Goal: Information Seeking & Learning: Learn about a topic

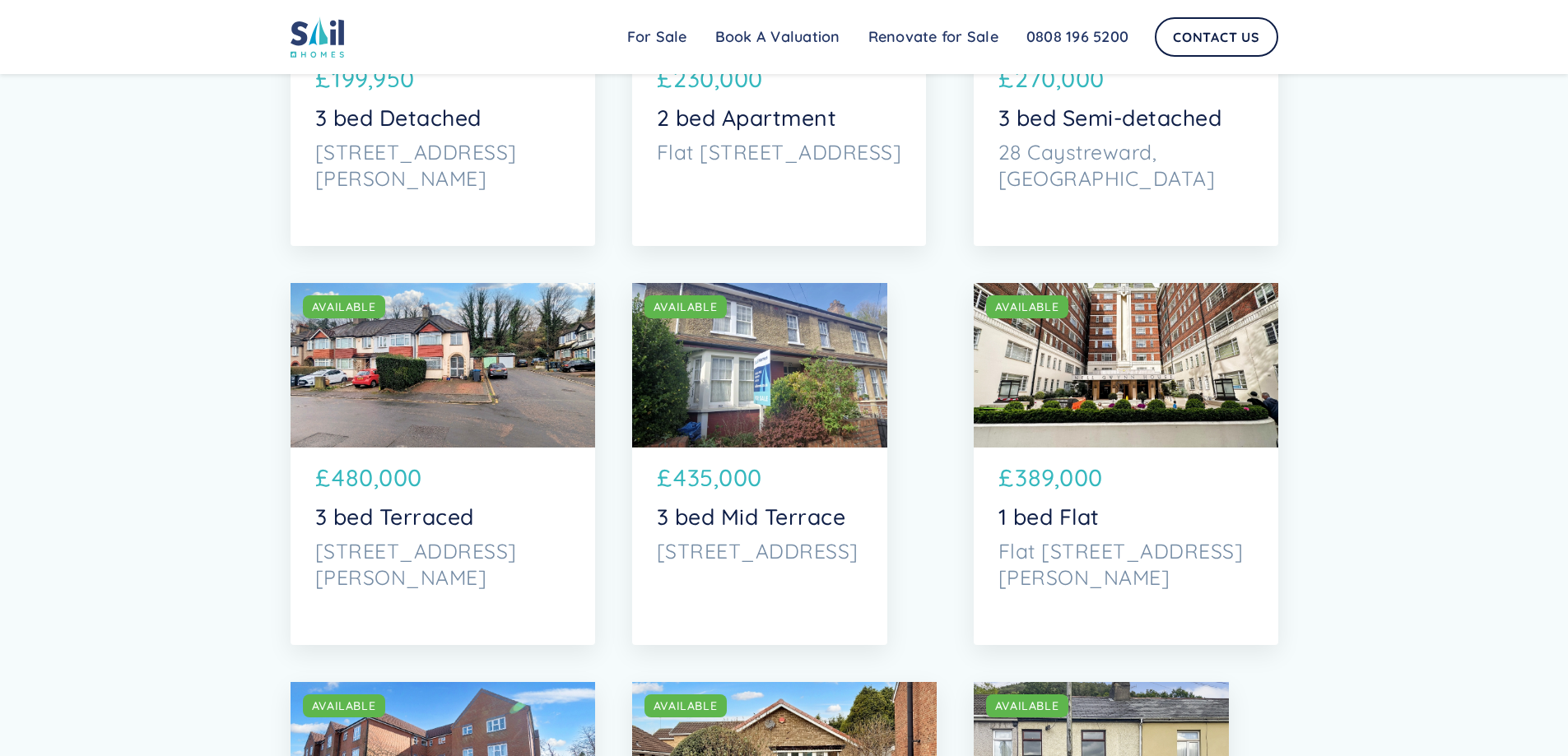
scroll to position [3703, 0]
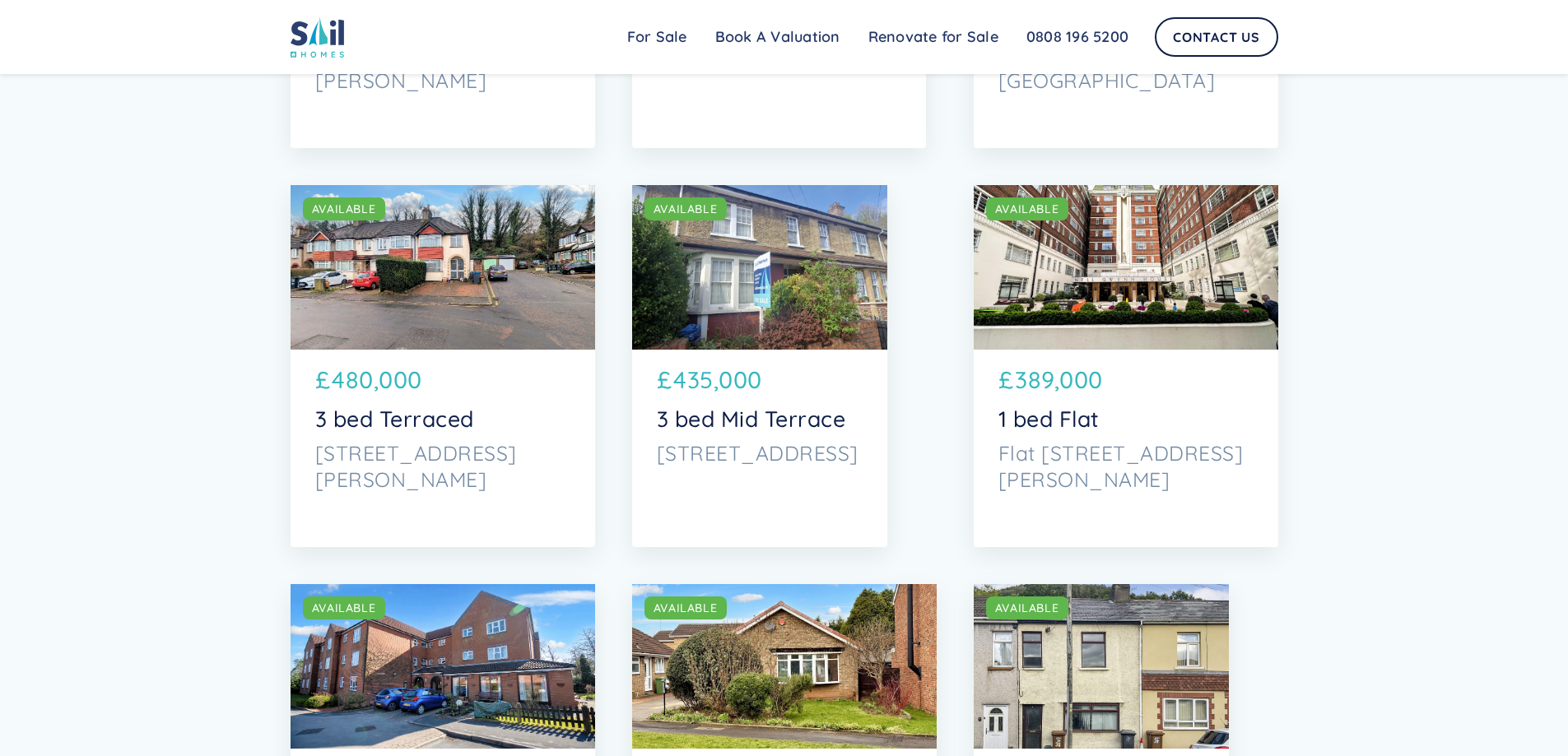
click at [349, 309] on div "SOLD AVAILABLE" at bounding box center [442, 267] width 305 height 164
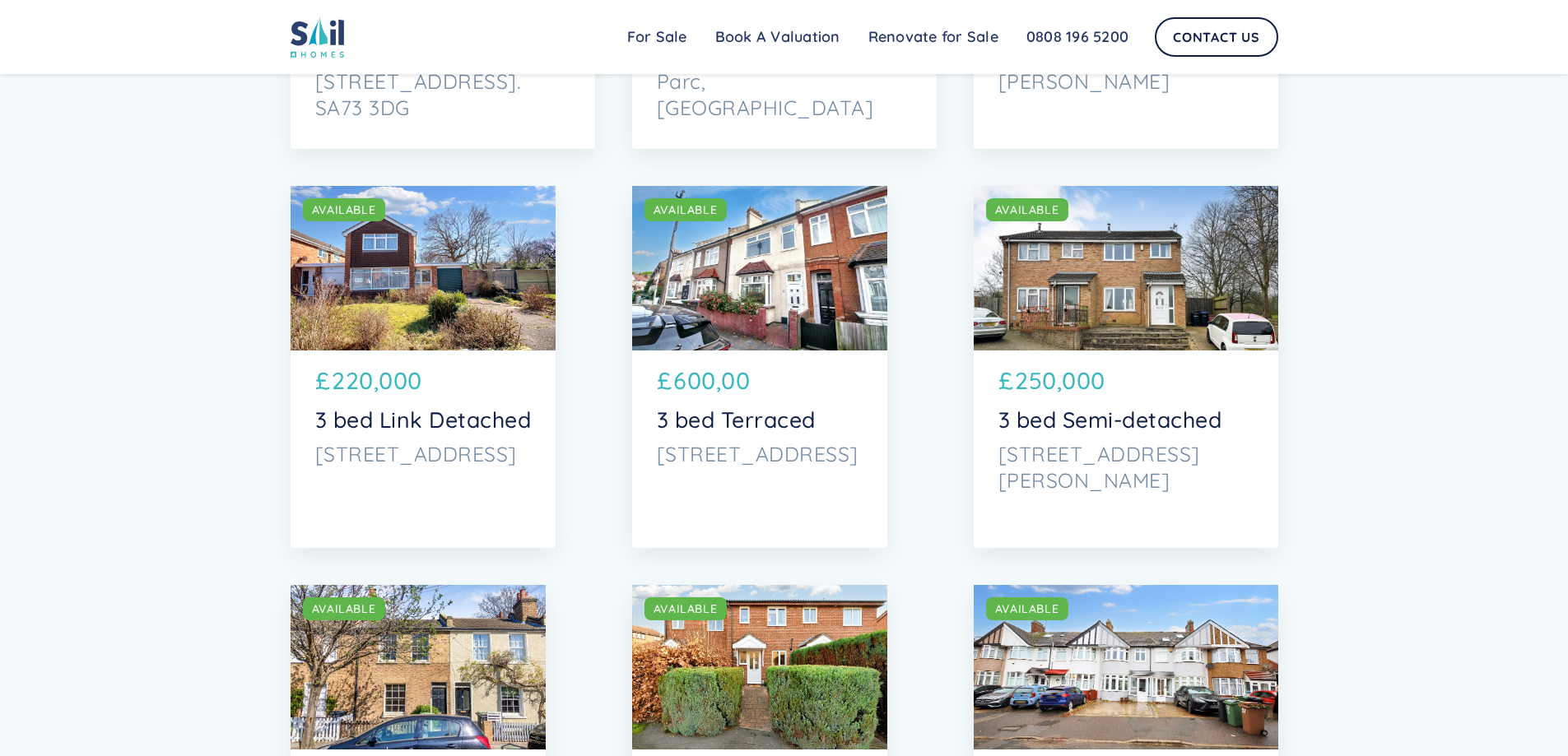
scroll to position [5348, 0]
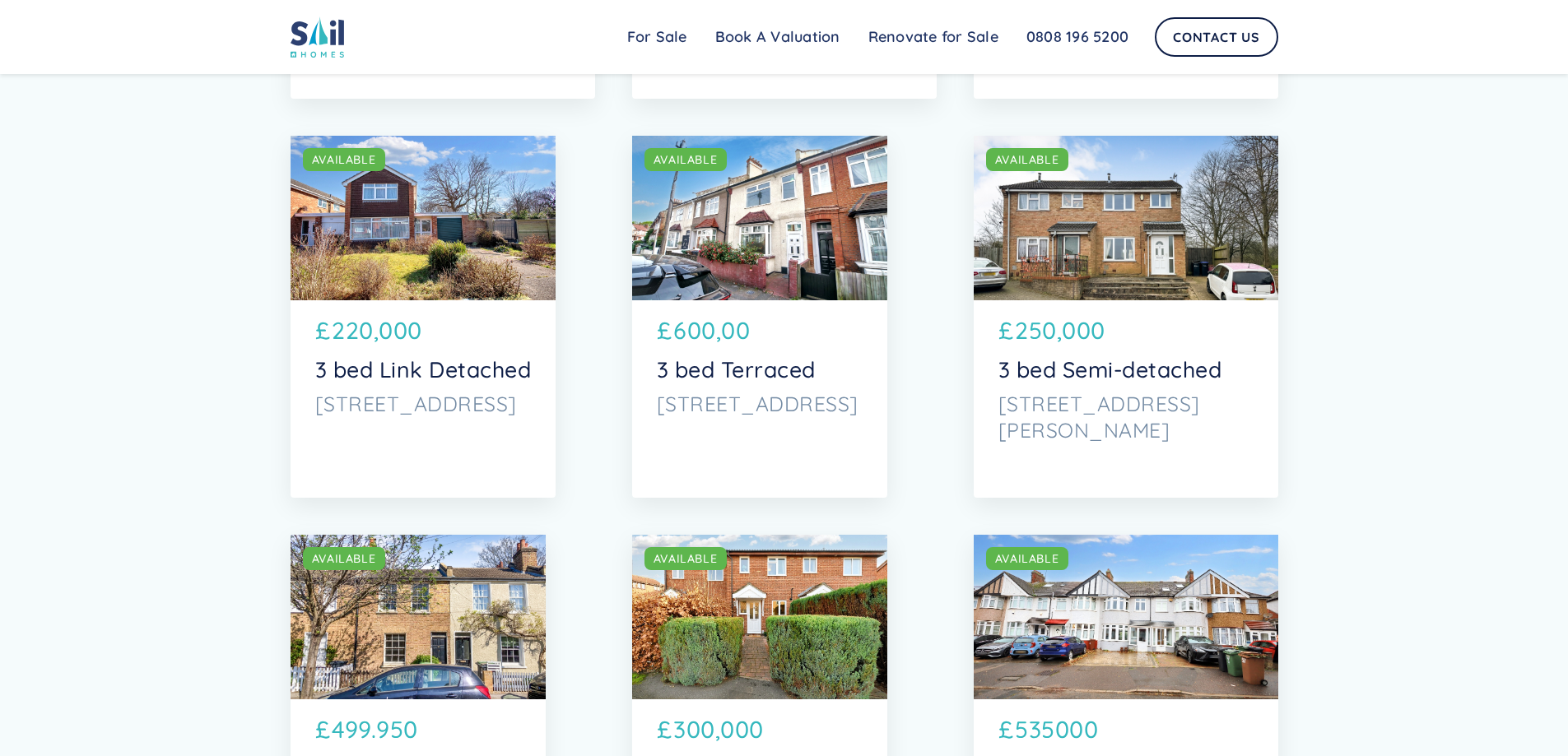
click at [789, 239] on div "SOLD AVAILABLE" at bounding box center [760, 218] width 255 height 164
click at [713, 221] on div "SOLD AVAILABLE" at bounding box center [760, 218] width 255 height 164
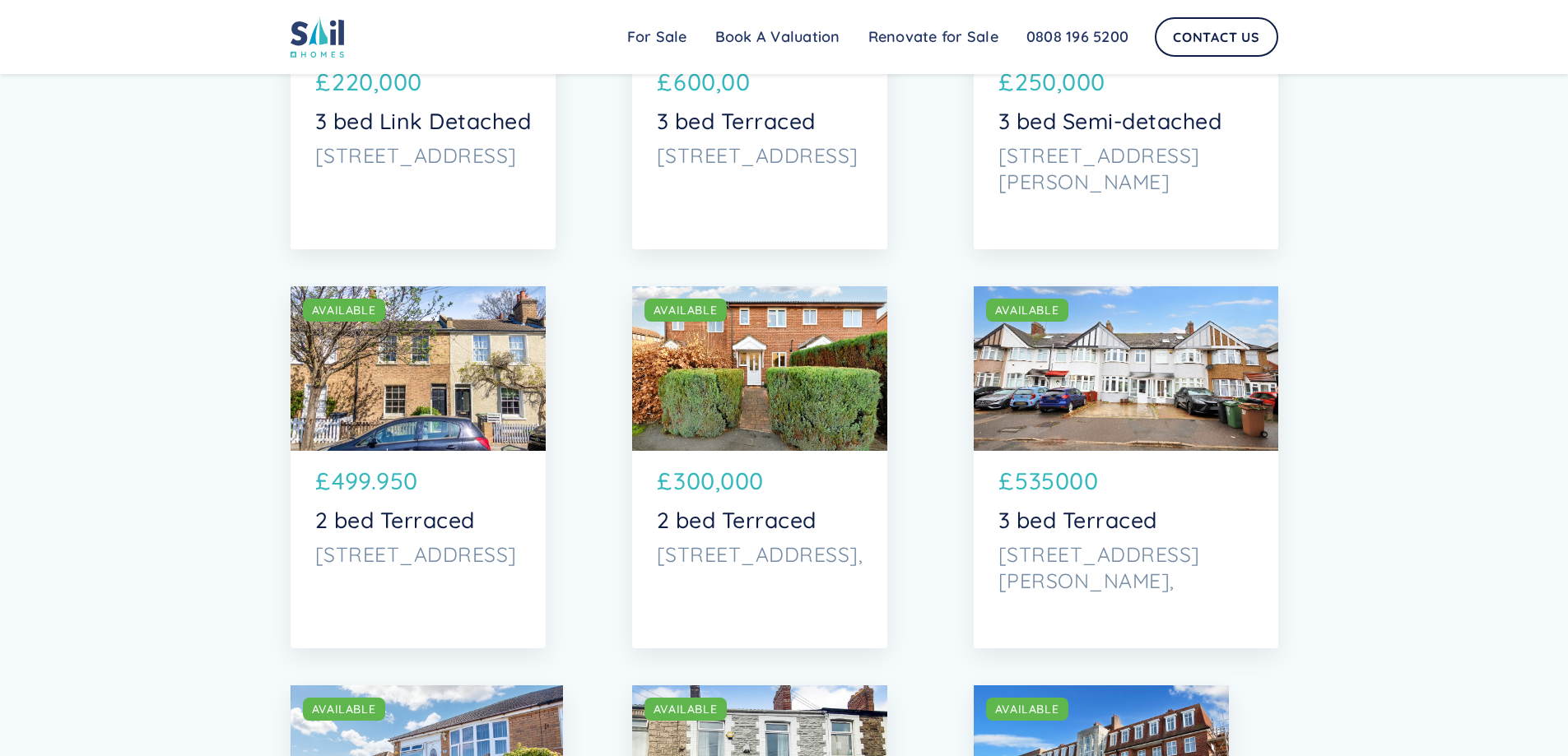
scroll to position [5760, 0]
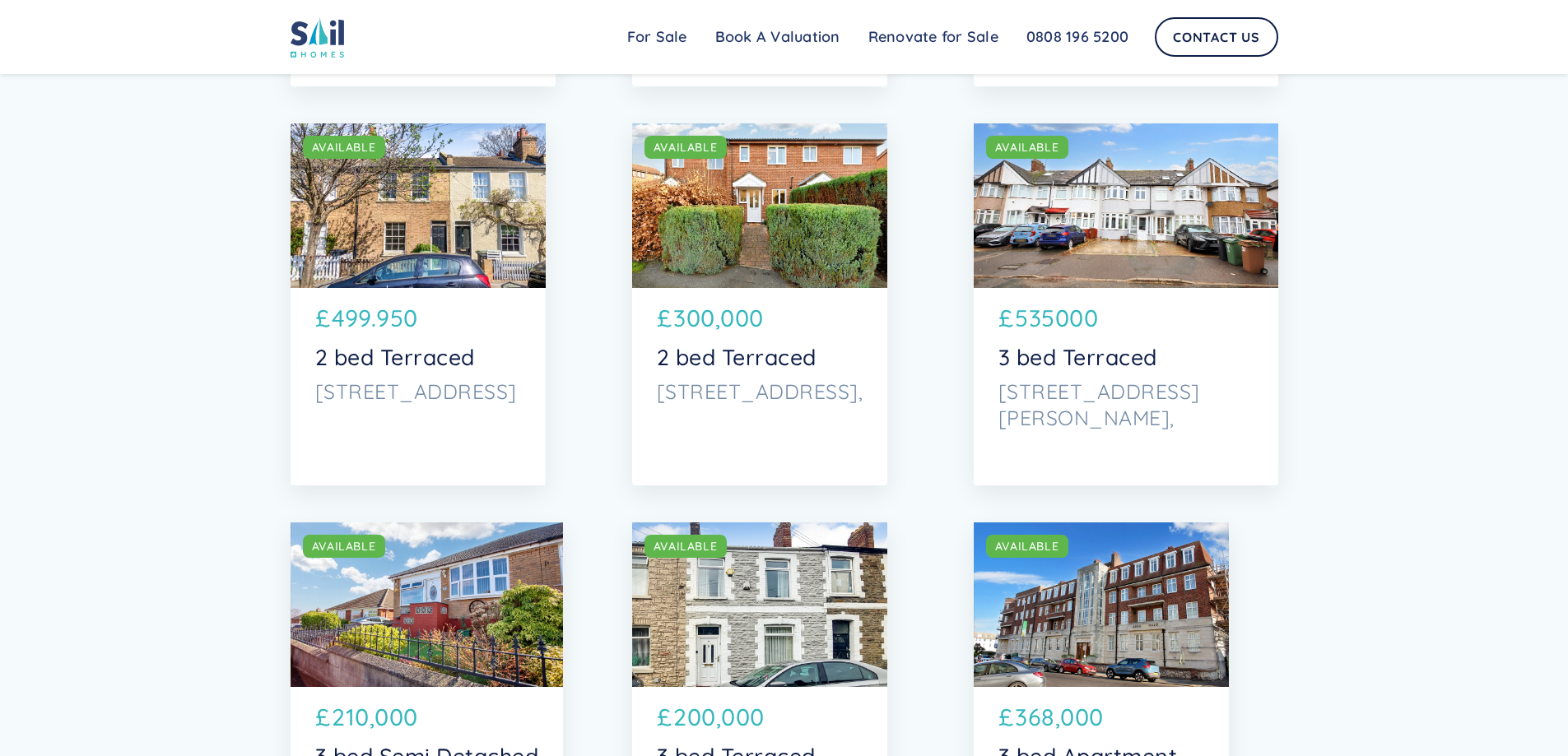
click at [457, 227] on div "SOLD AVAILABLE" at bounding box center [418, 206] width 255 height 164
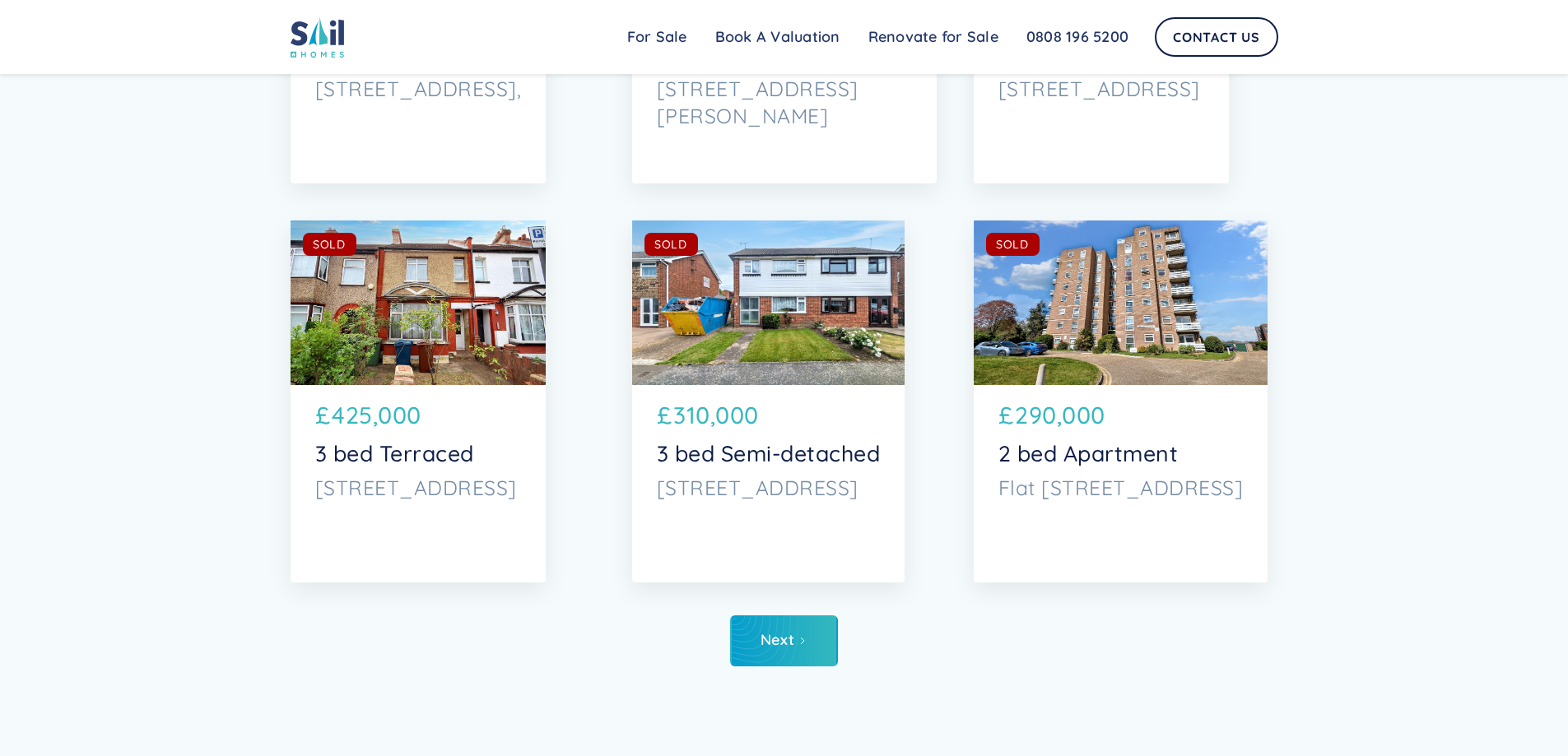
scroll to position [8640, 0]
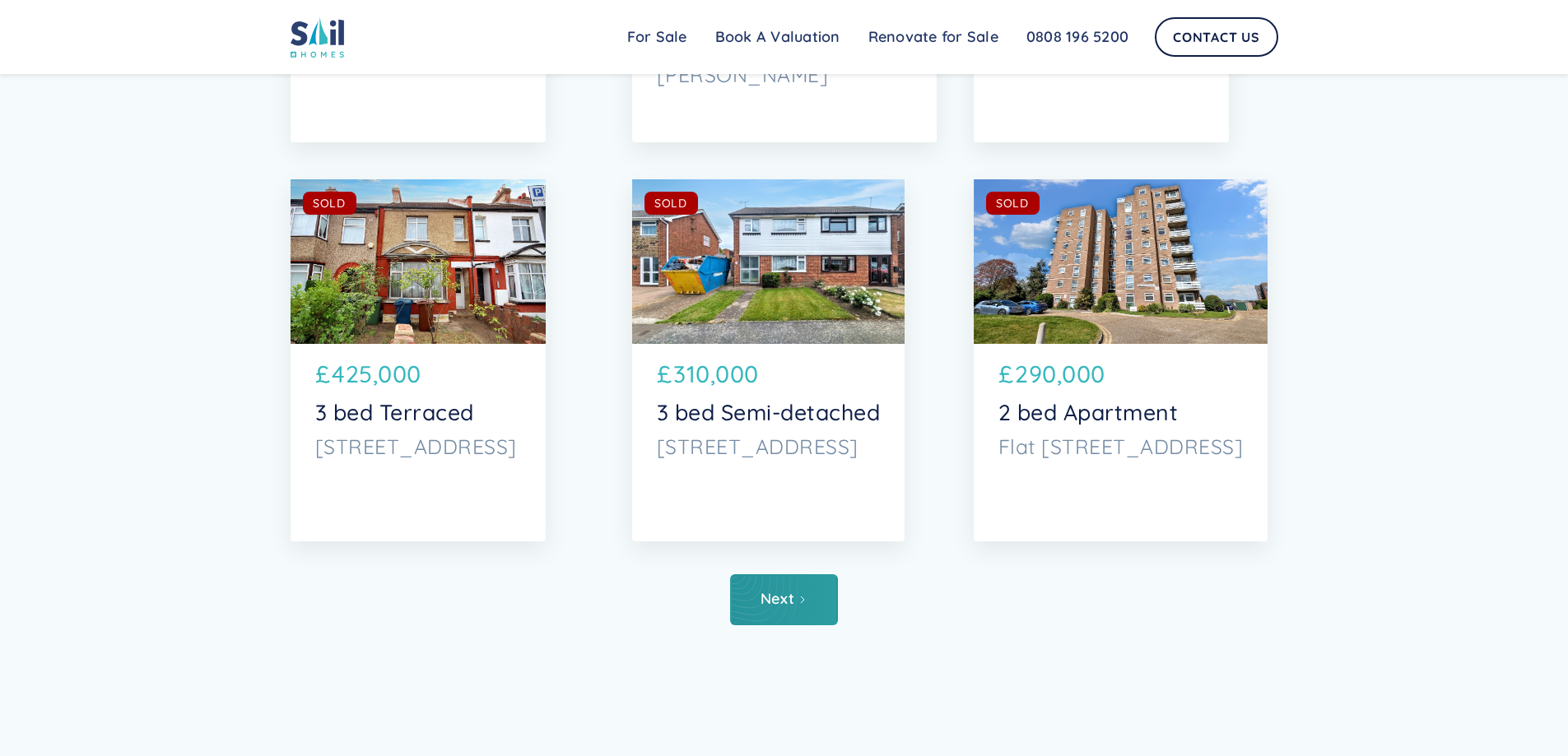
click at [785, 605] on div "Next" at bounding box center [777, 599] width 34 height 17
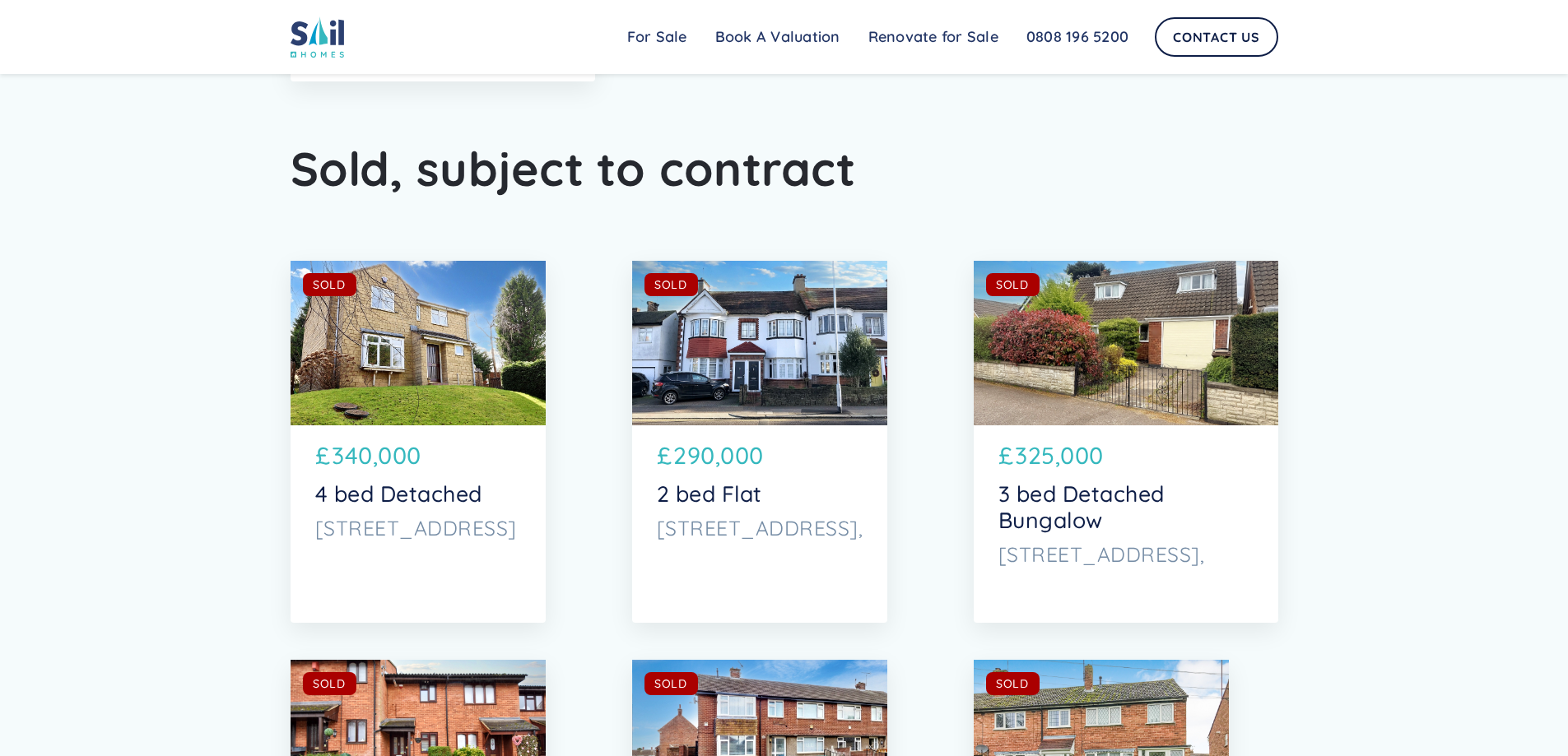
scroll to position [7899, 0]
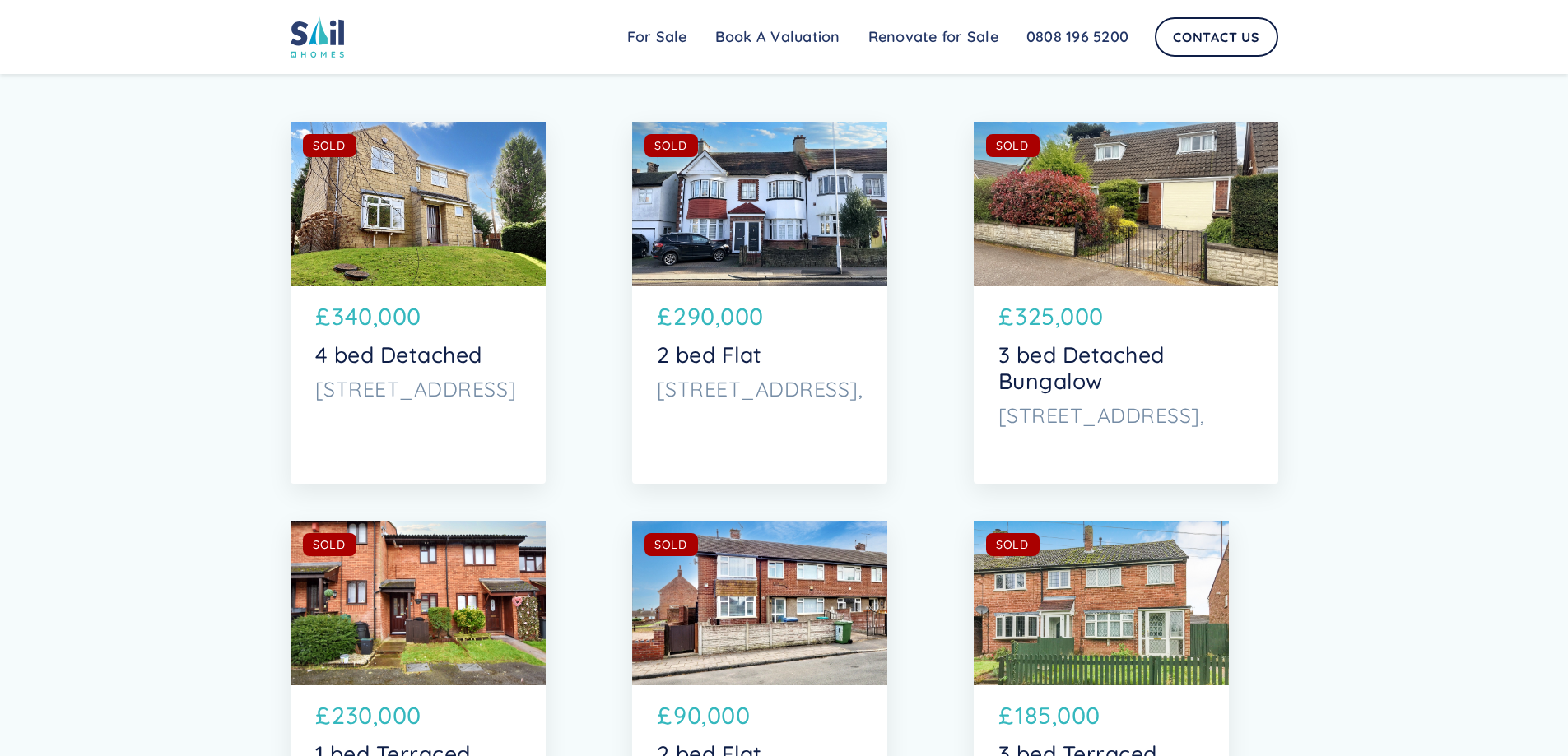
click at [1092, 222] on div "SOLD AVAILABLE" at bounding box center [1126, 204] width 305 height 164
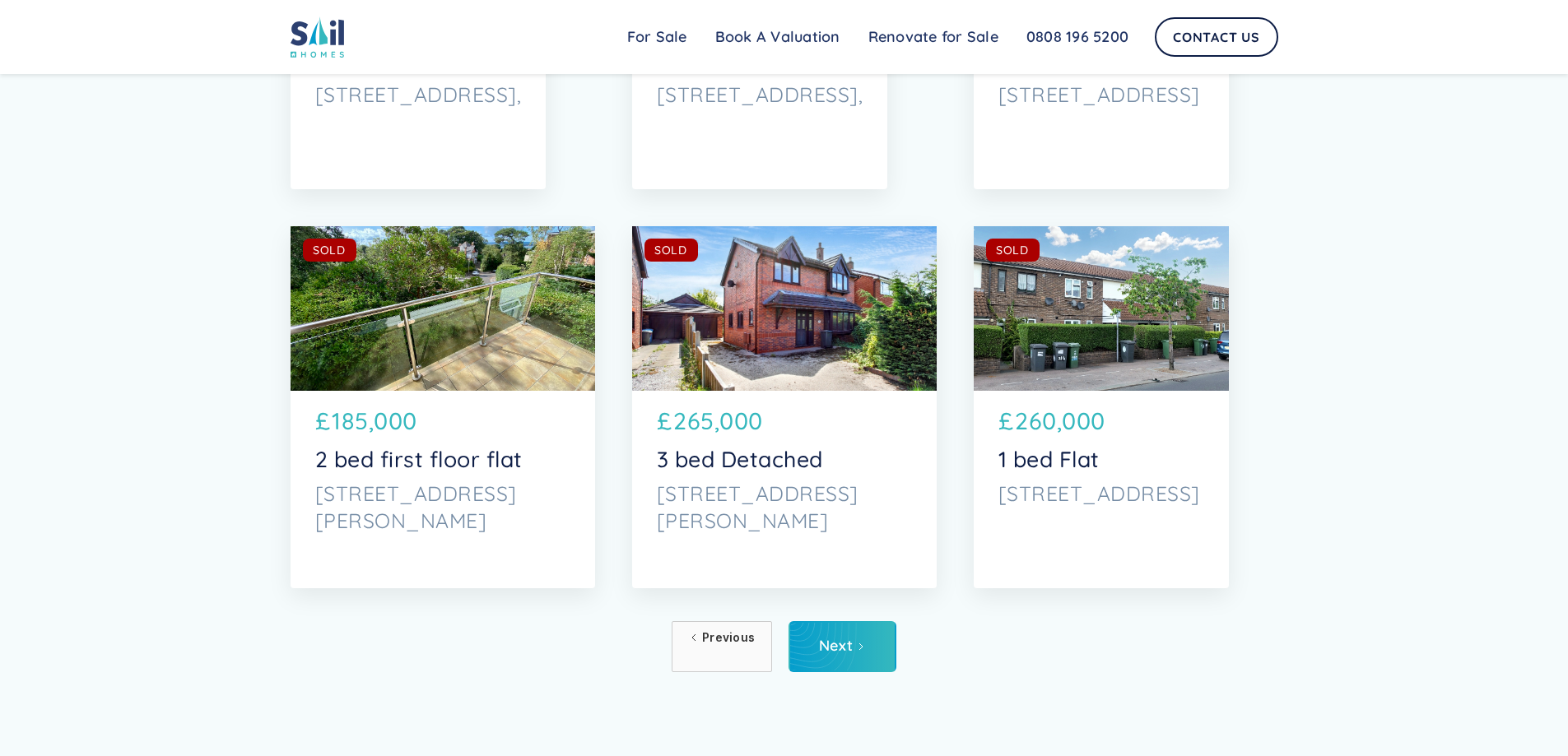
scroll to position [8640, 0]
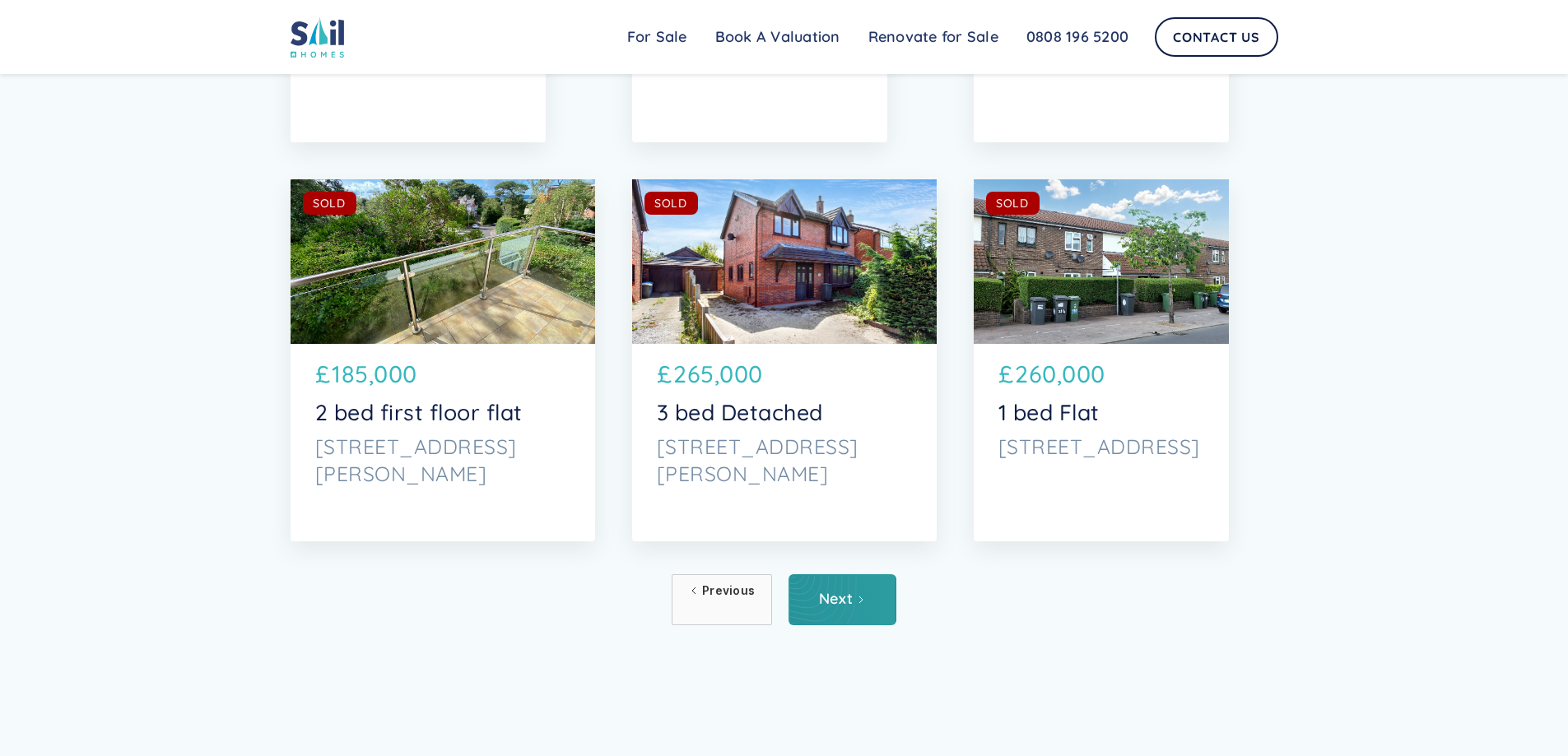
click at [830, 597] on div "Next" at bounding box center [836, 599] width 34 height 17
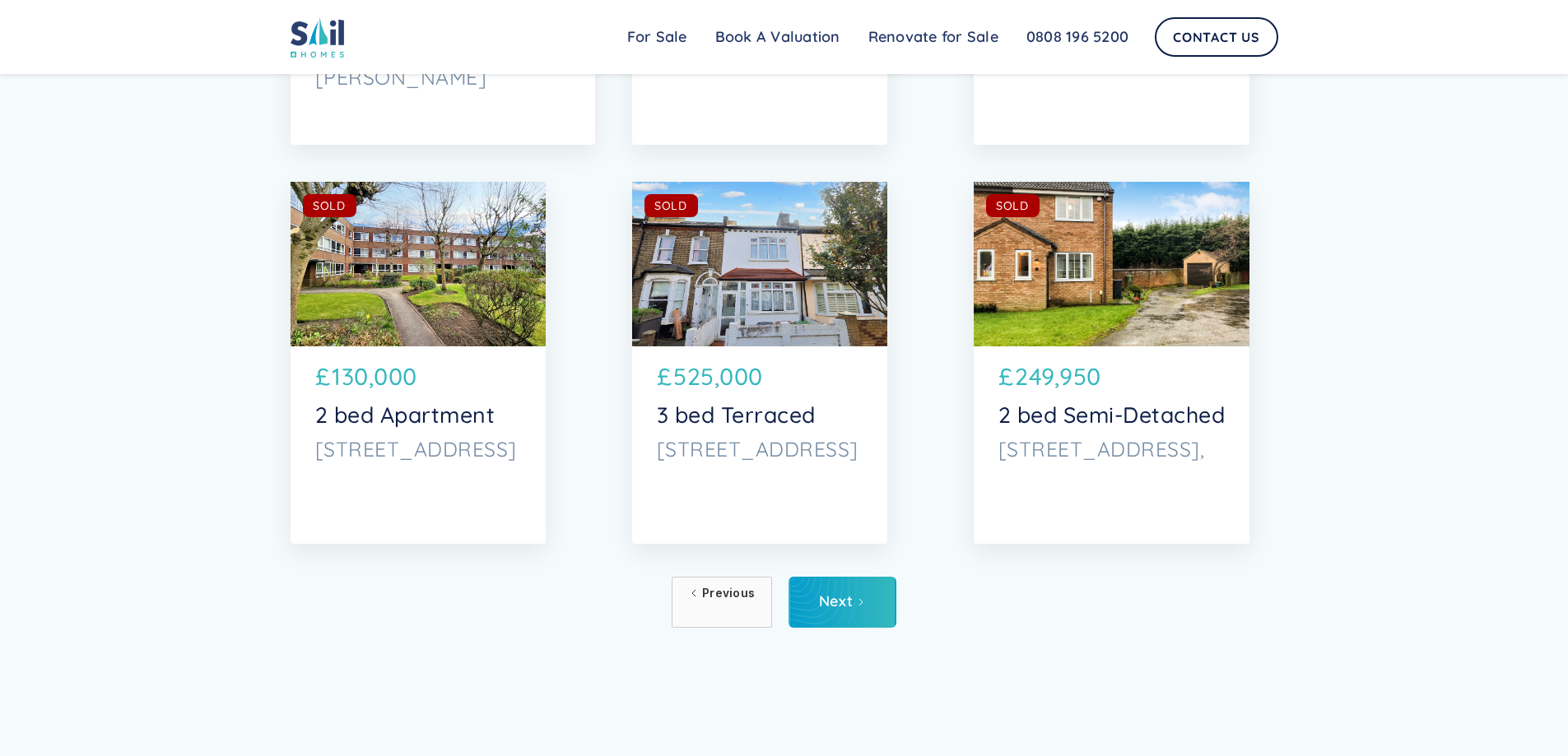
scroll to position [8640, 0]
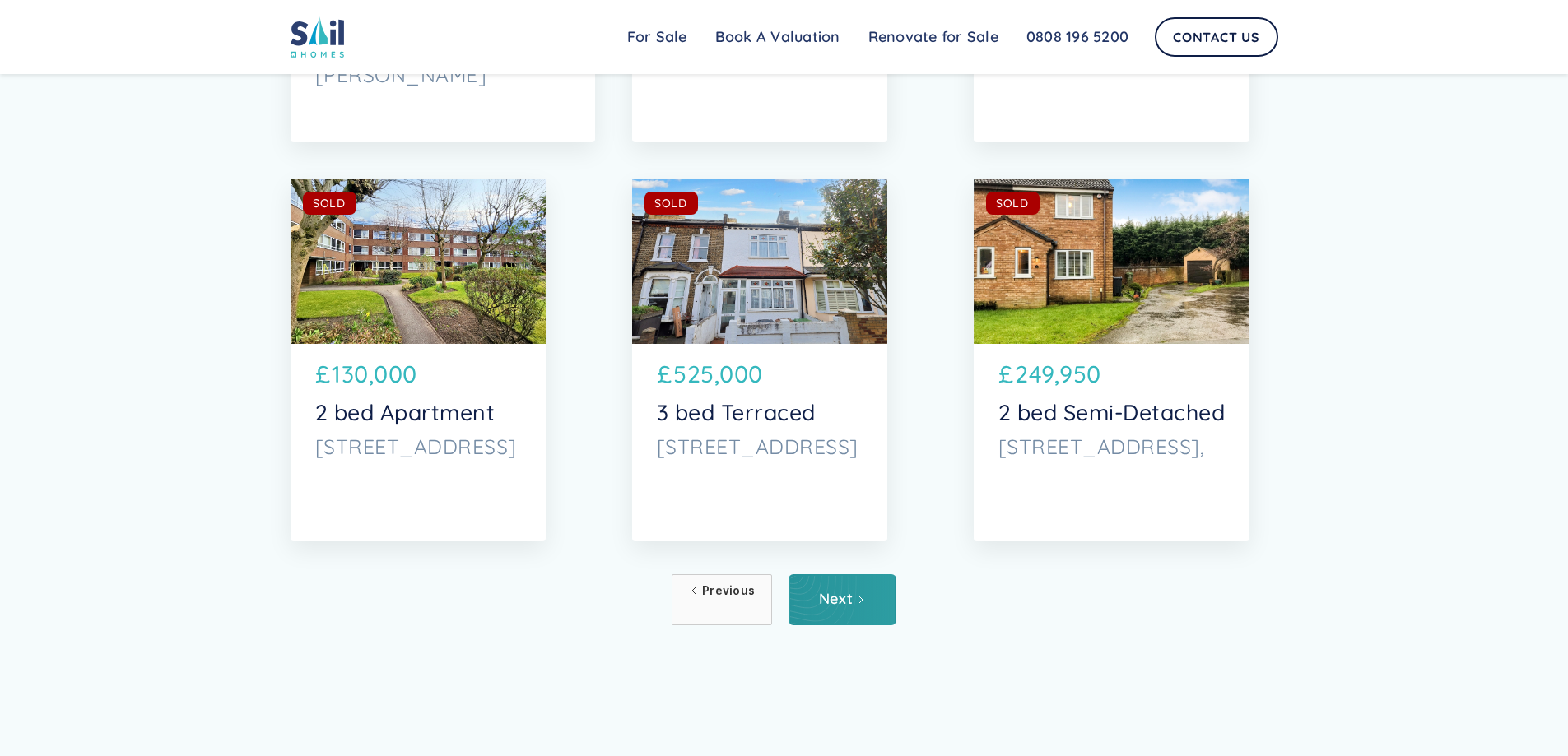
click at [845, 621] on link "Next" at bounding box center [843, 599] width 108 height 51
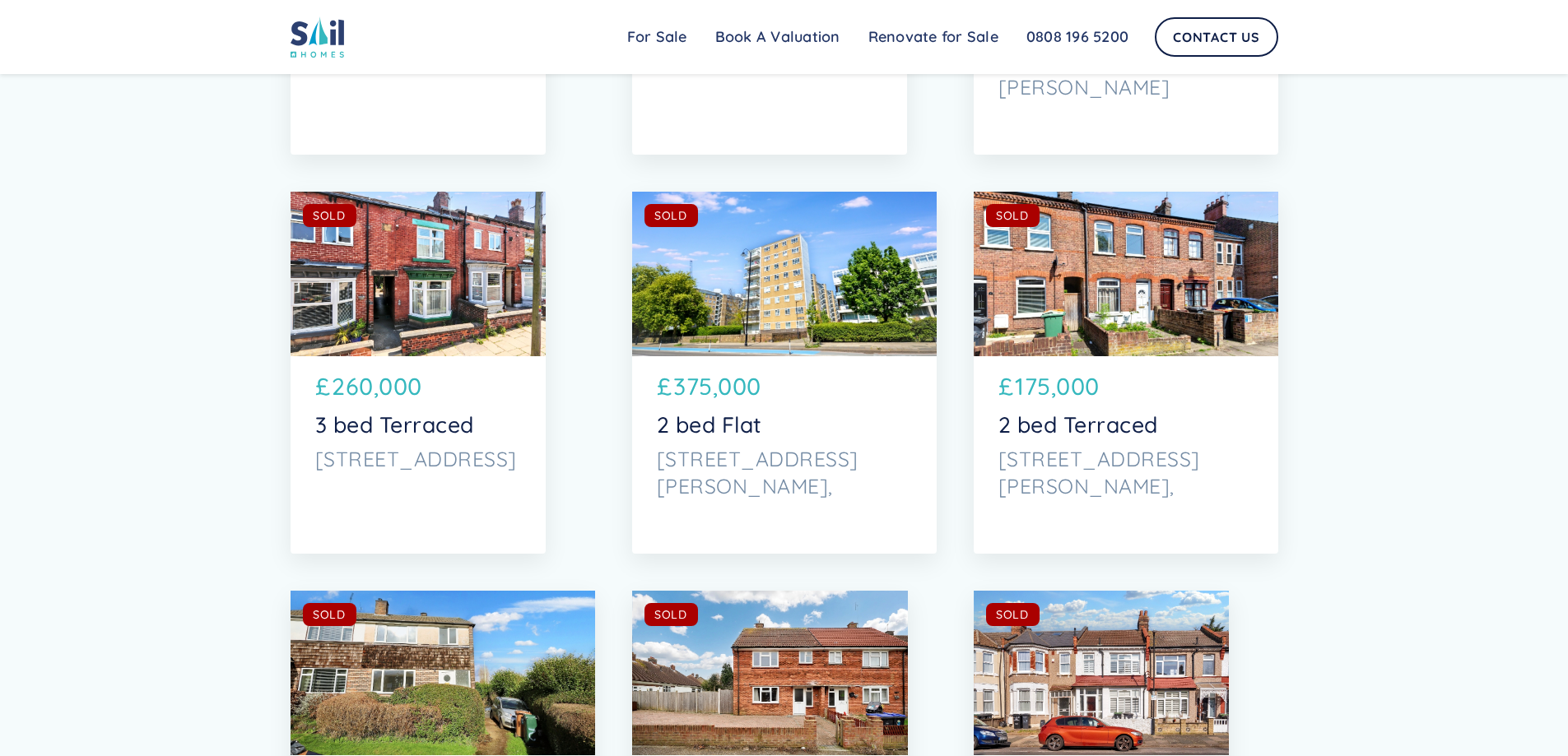
scroll to position [8640, 0]
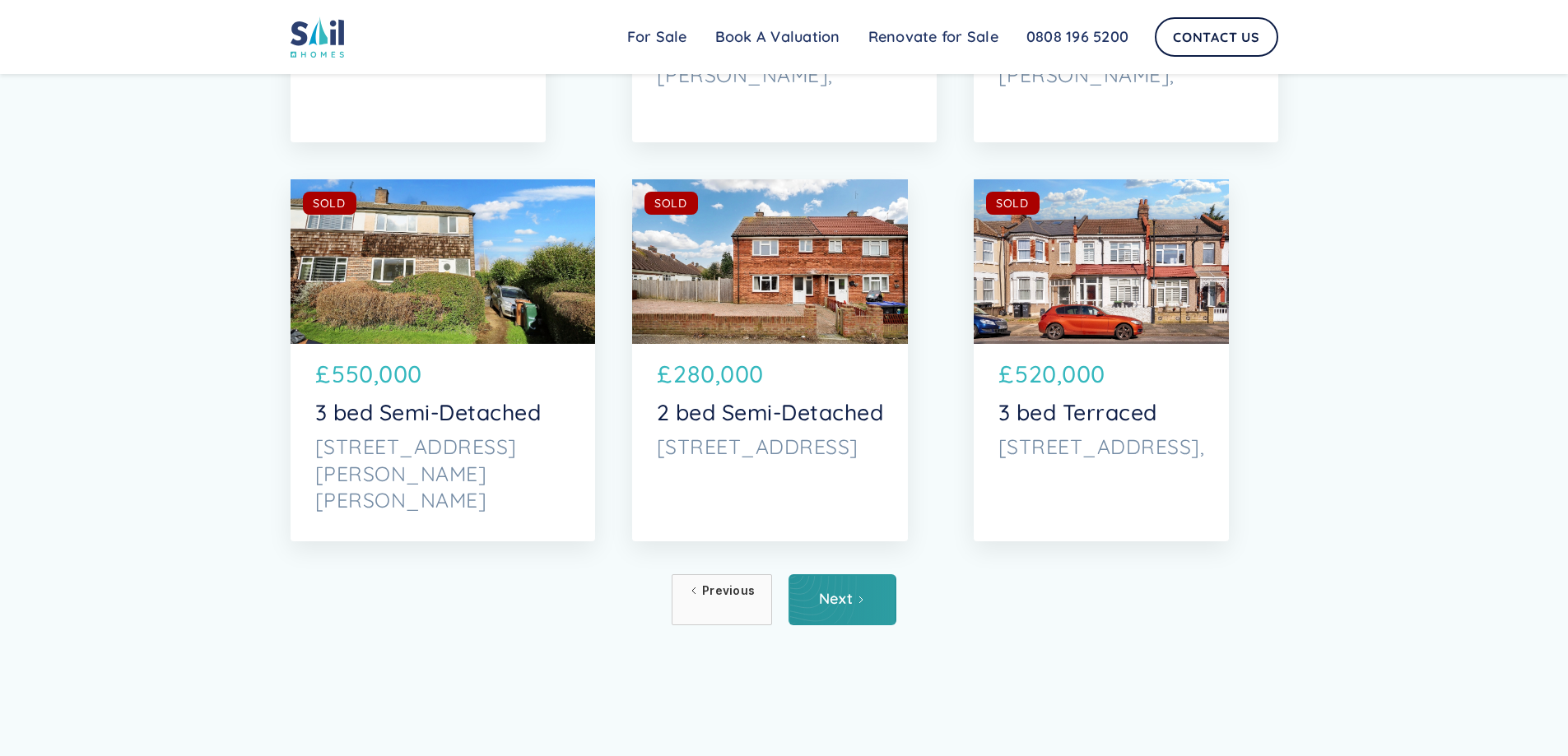
click at [829, 612] on link "Next" at bounding box center [843, 599] width 108 height 51
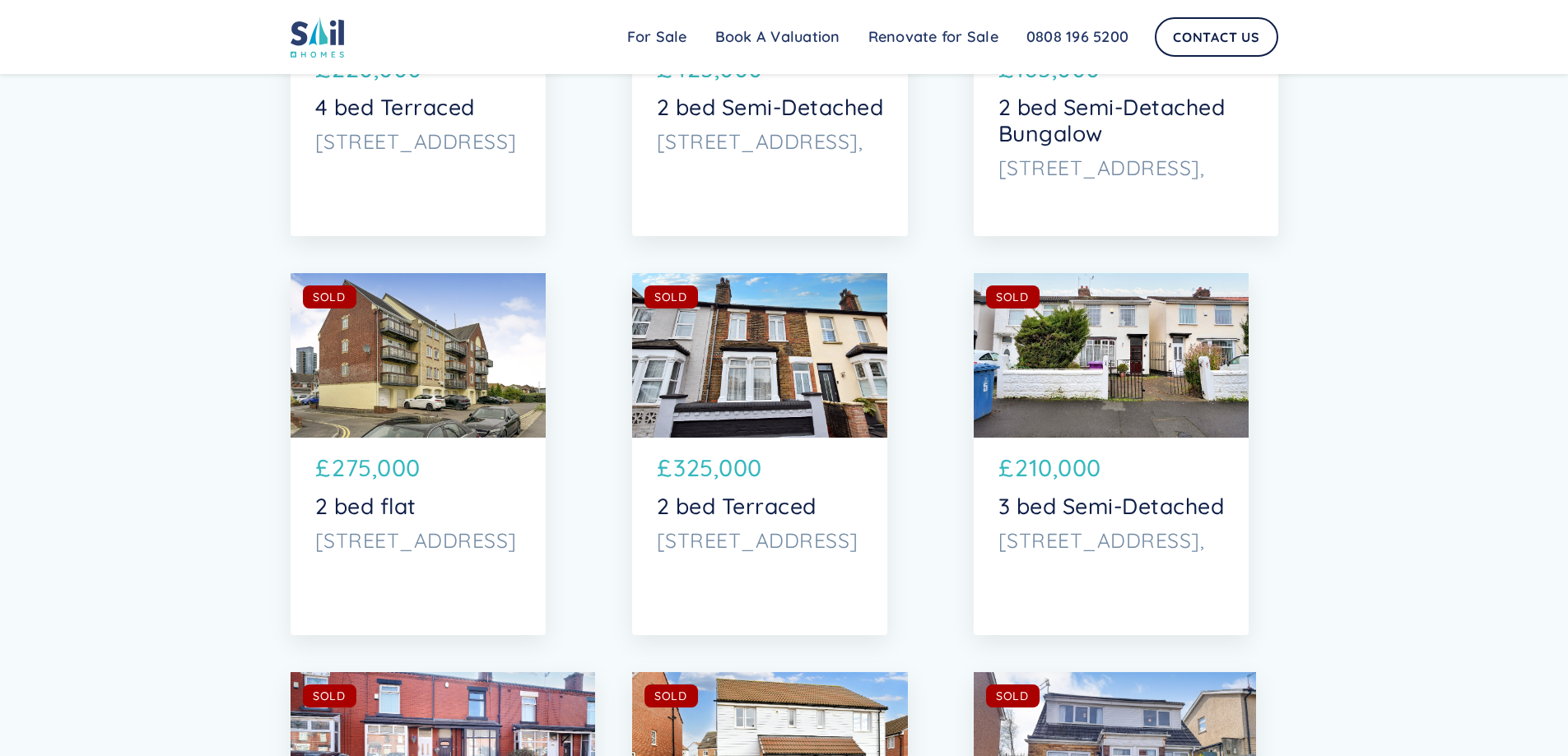
scroll to position [8147, 0]
click at [799, 382] on div "SOLD AVAILABLE" at bounding box center [760, 356] width 255 height 164
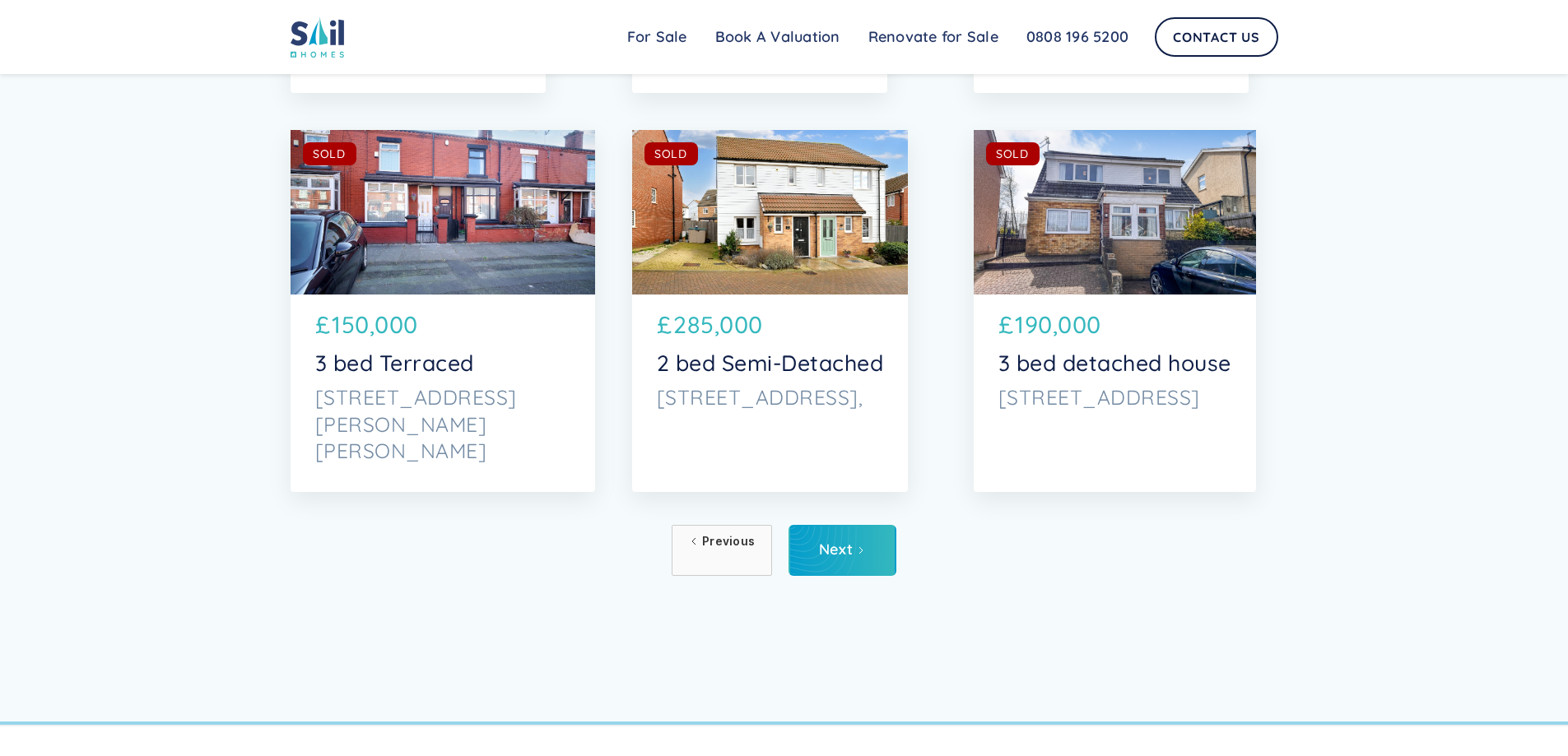
scroll to position [8723, 0]
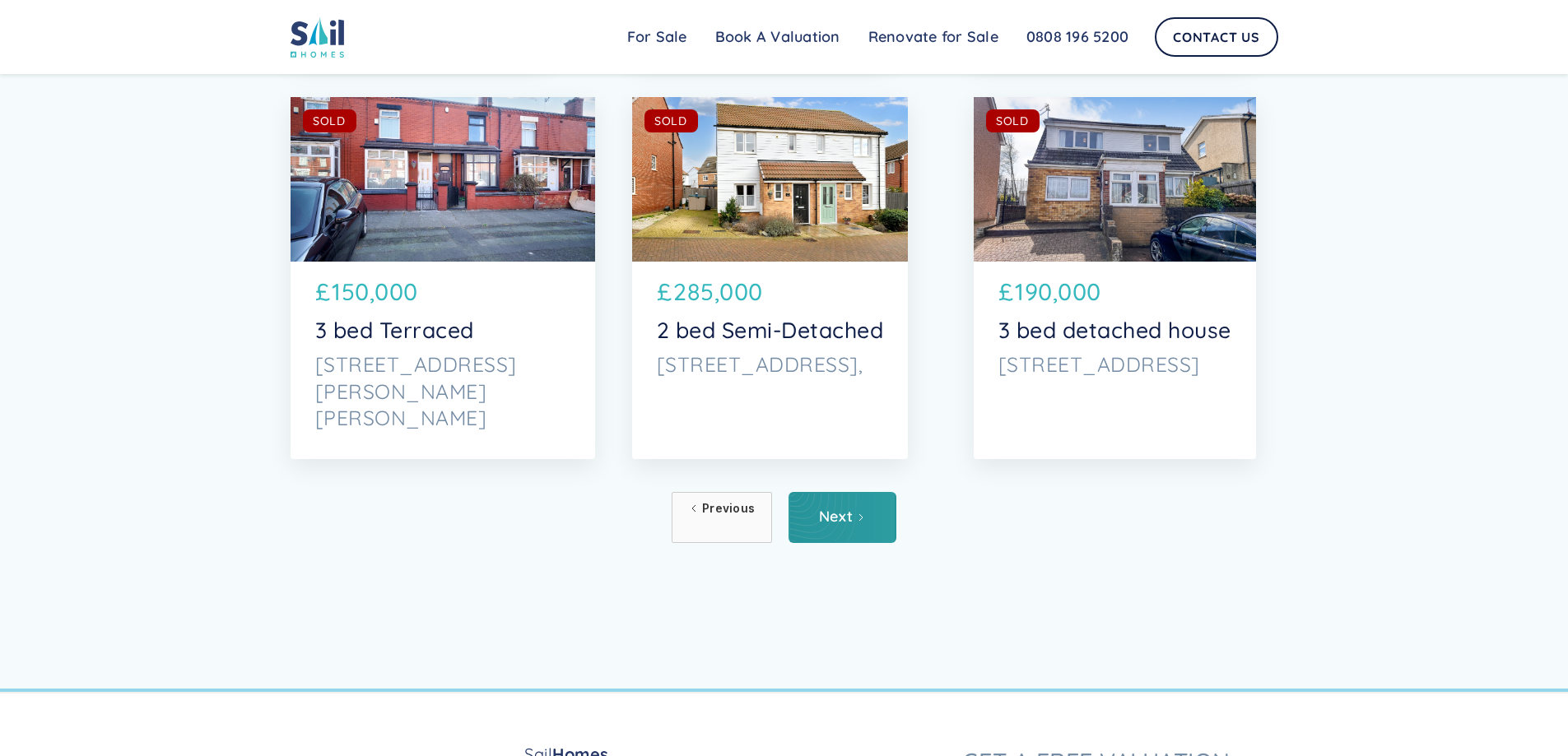
click at [833, 534] on link "Next" at bounding box center [843, 517] width 108 height 51
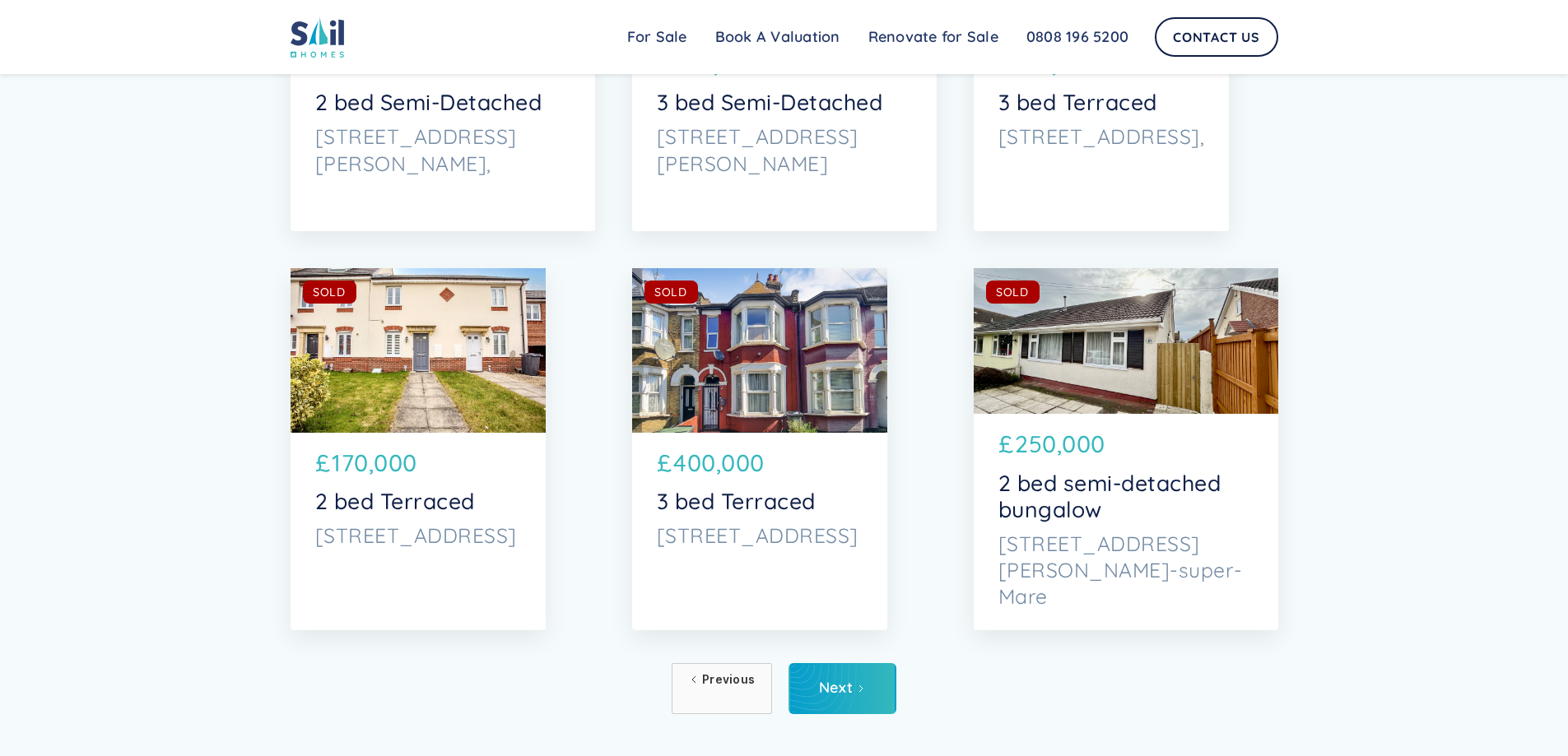
scroll to position [8558, 0]
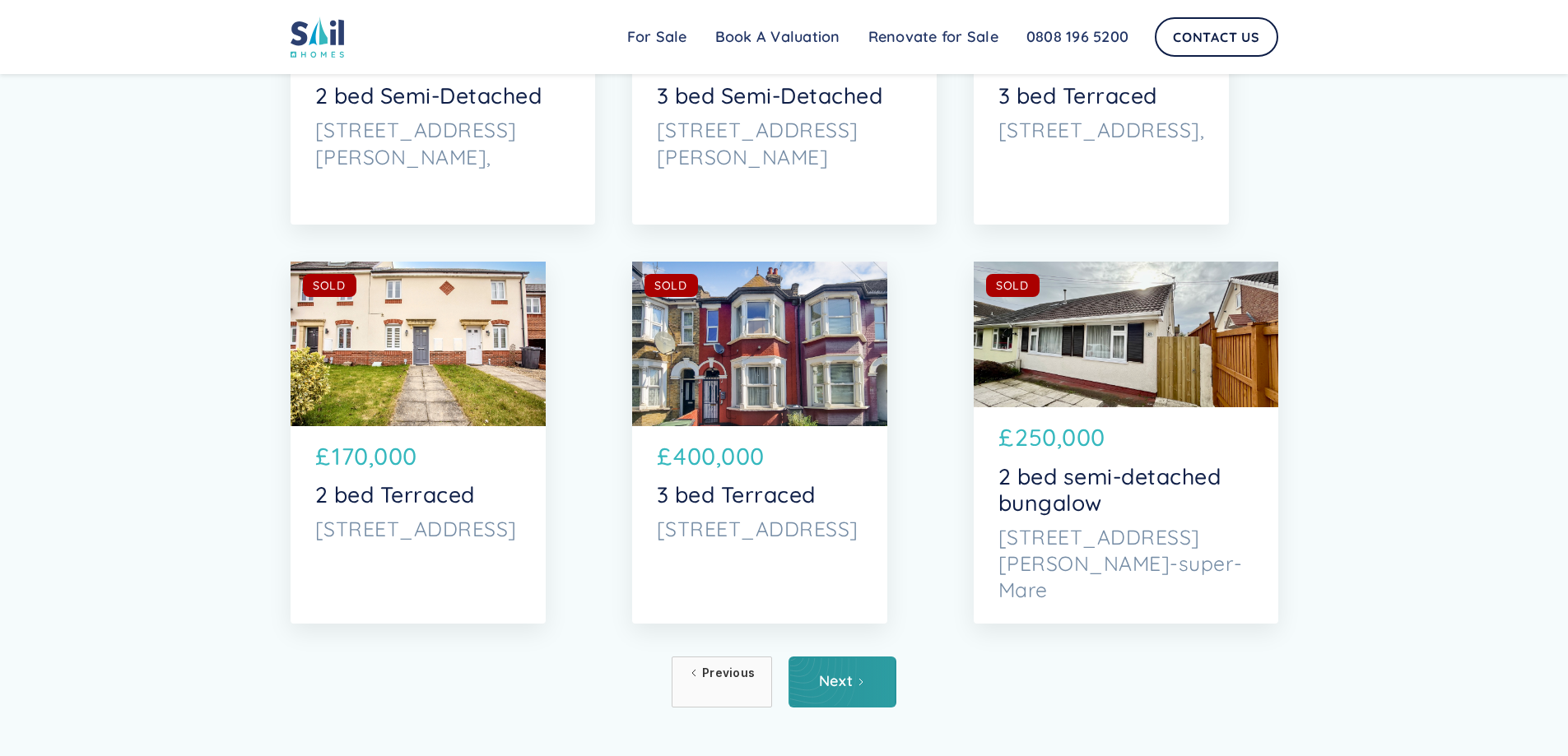
click at [845, 676] on div "Next" at bounding box center [836, 681] width 34 height 17
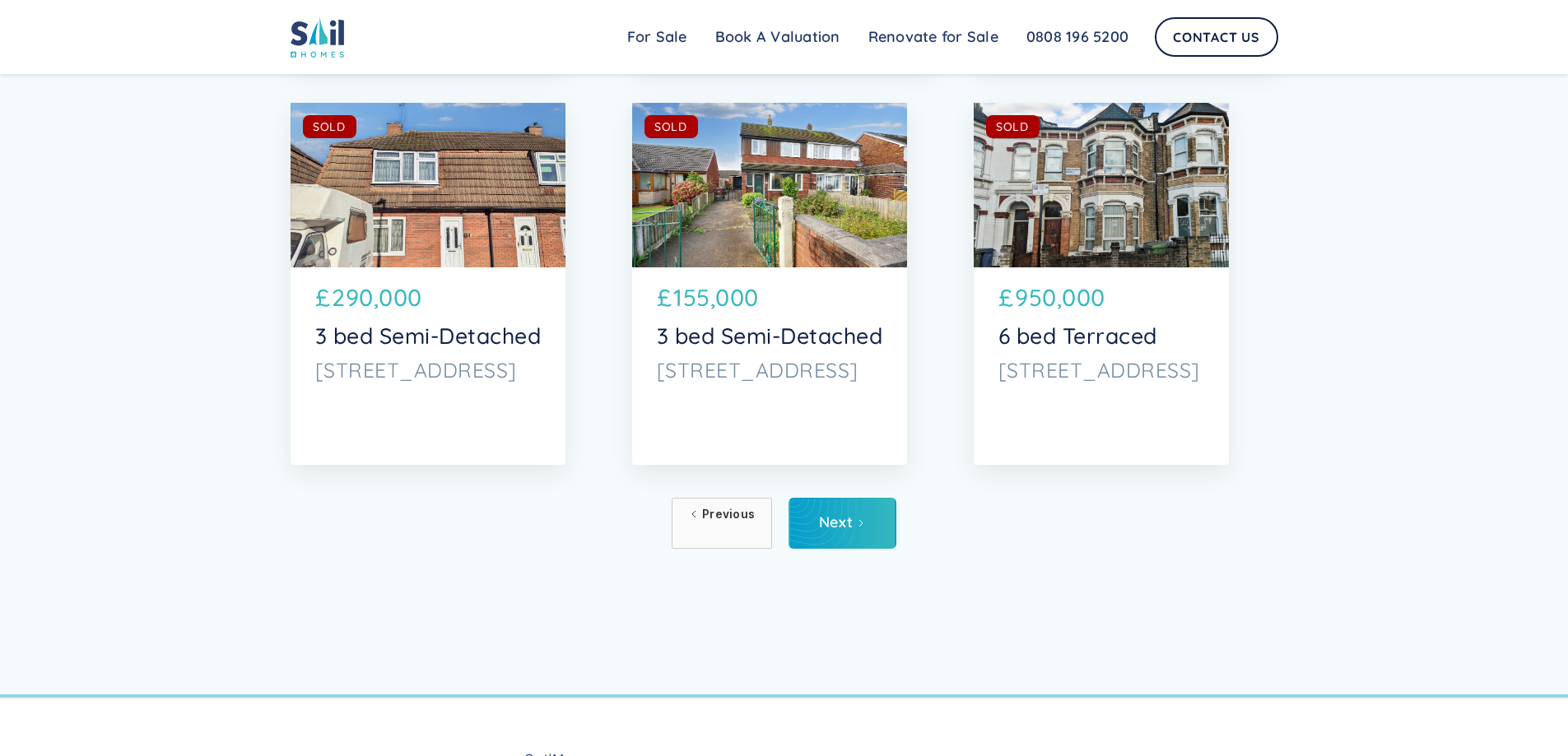
scroll to position [8723, 0]
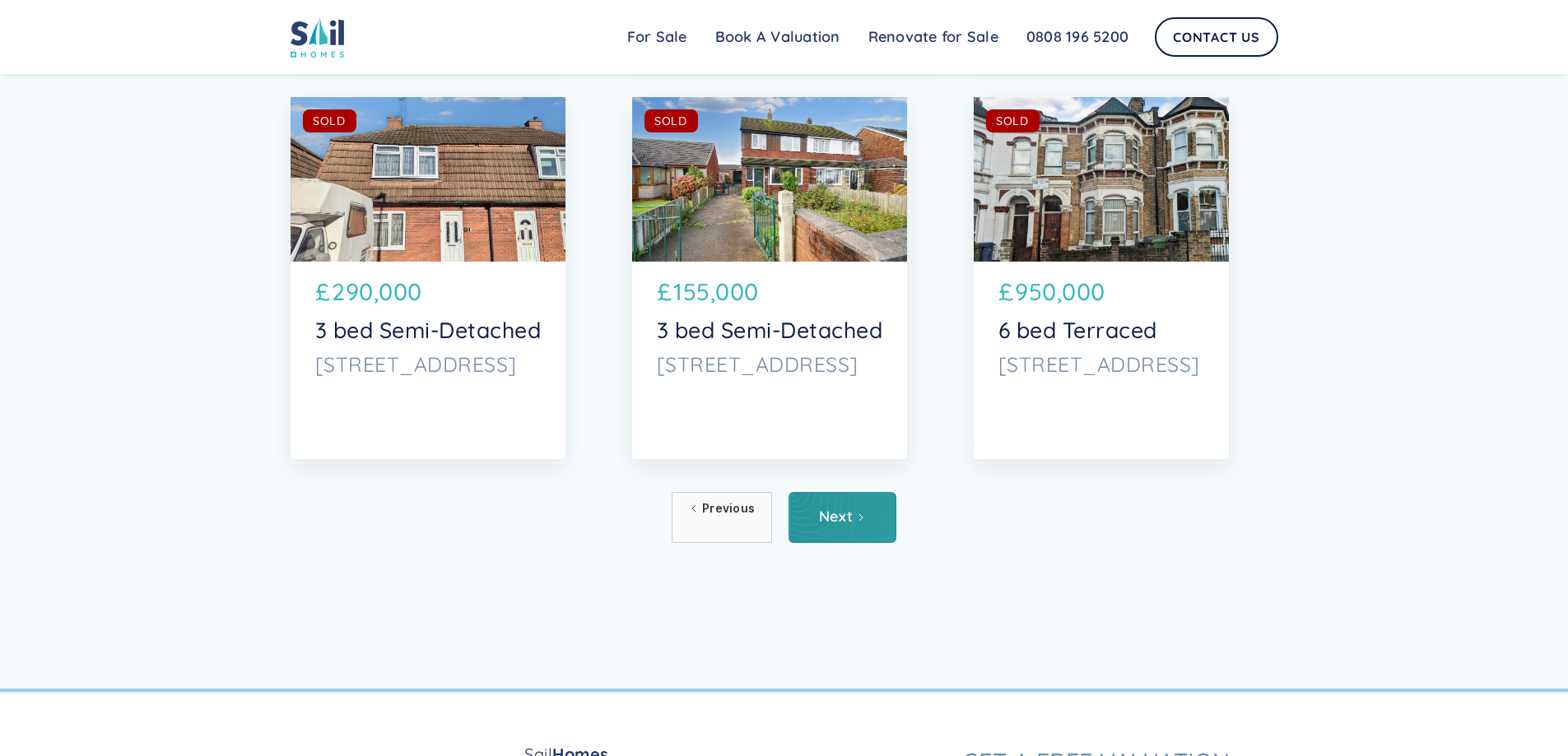
click at [848, 518] on div "Next" at bounding box center [836, 517] width 34 height 17
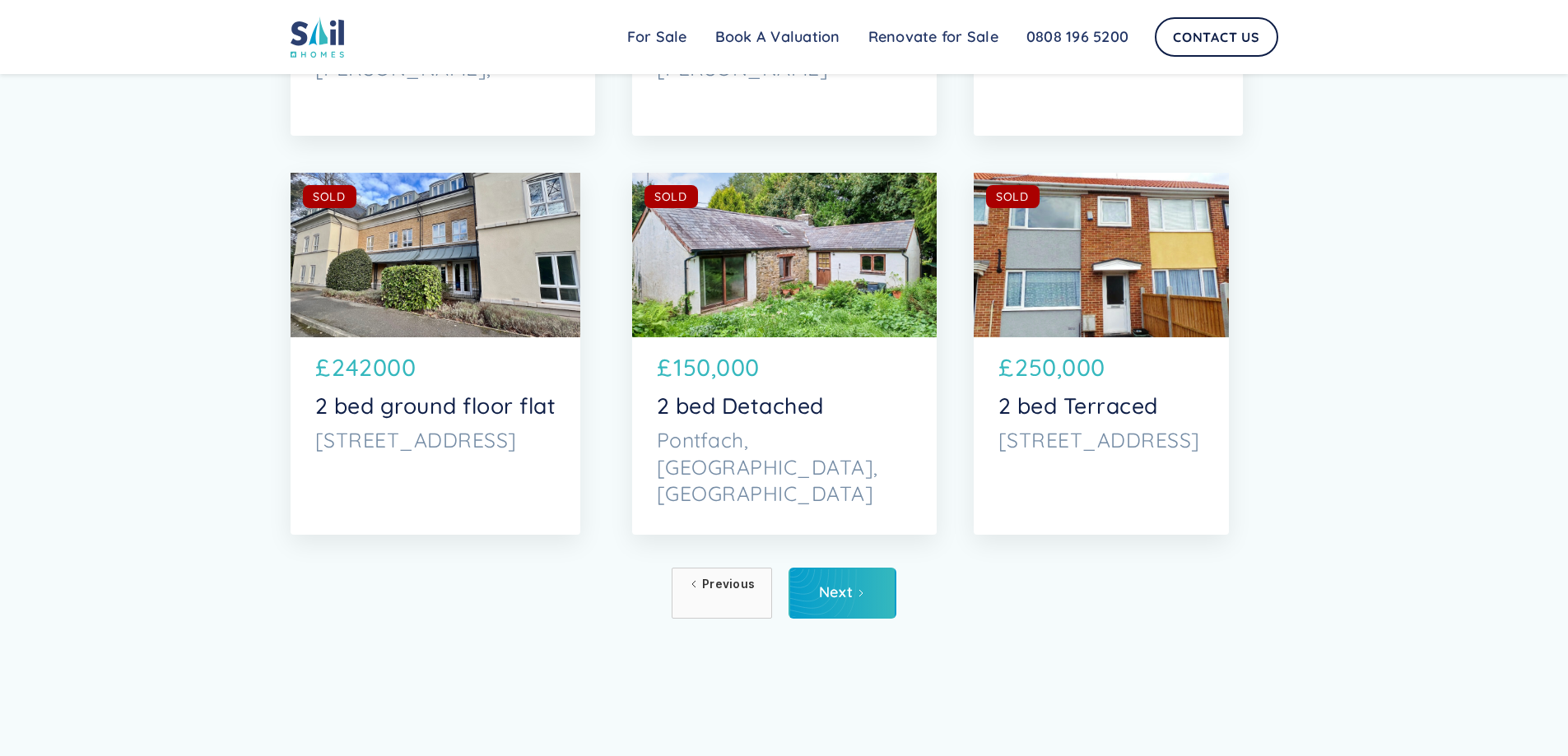
scroll to position [8674, 0]
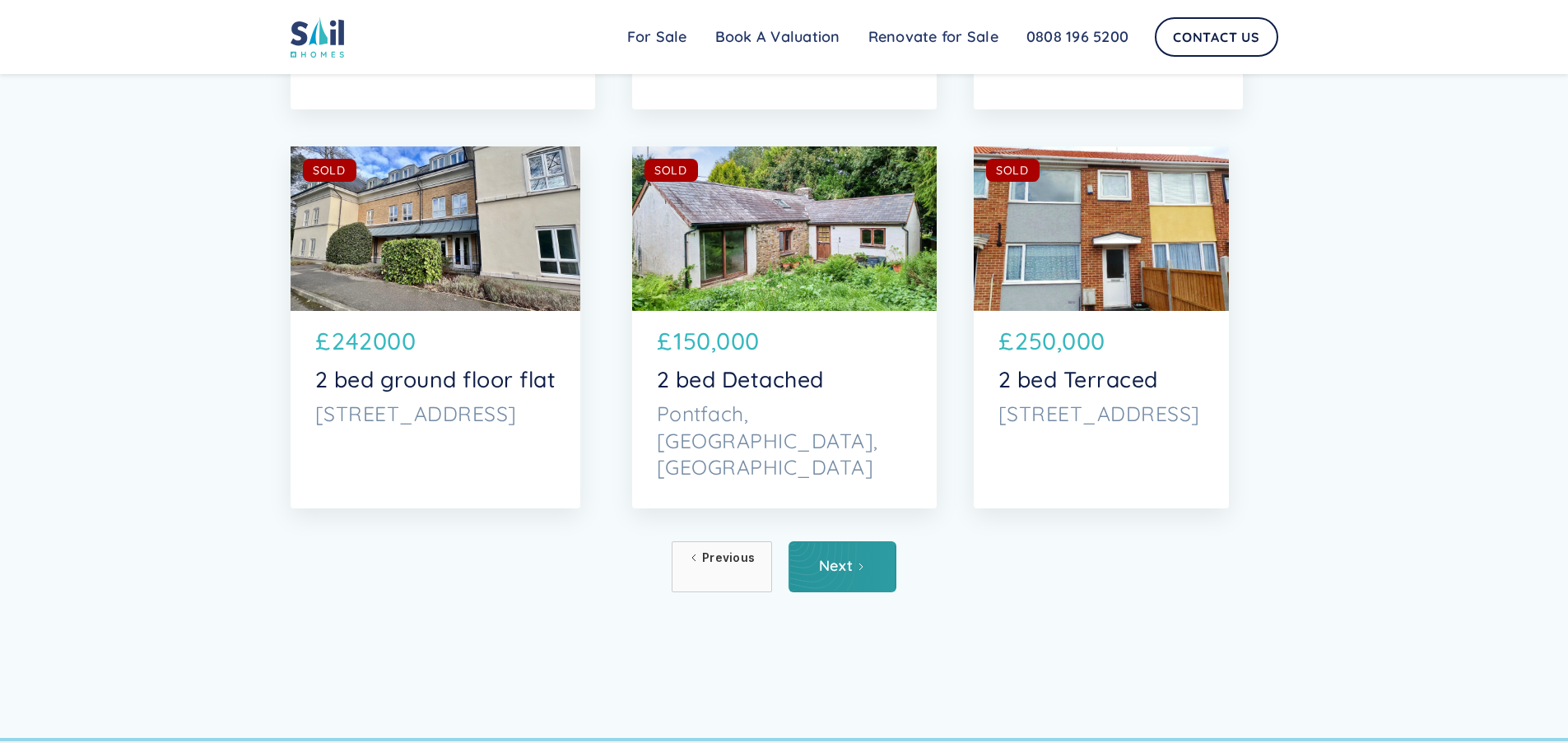
click at [843, 587] on link "Next" at bounding box center [843, 566] width 108 height 51
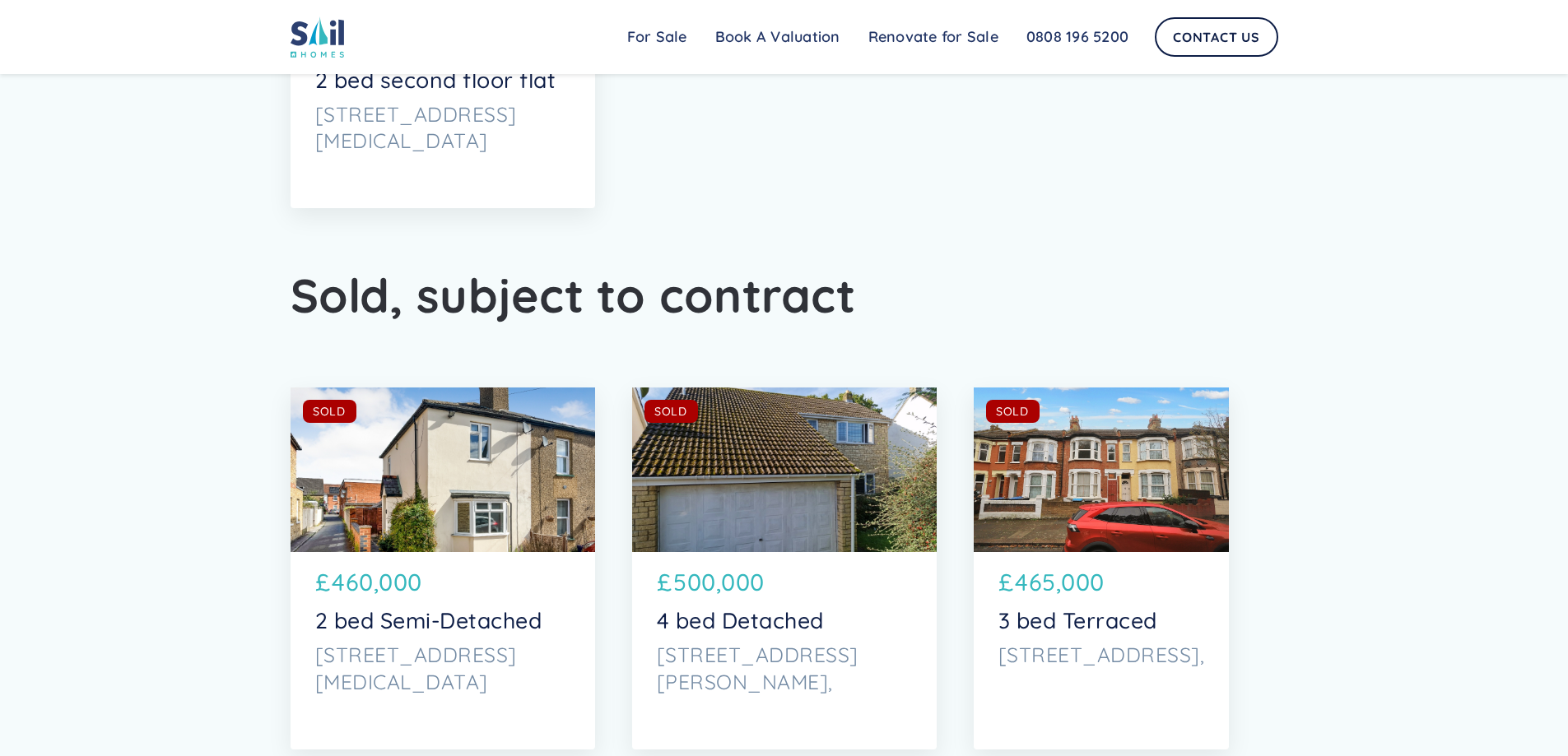
scroll to position [7733, 0]
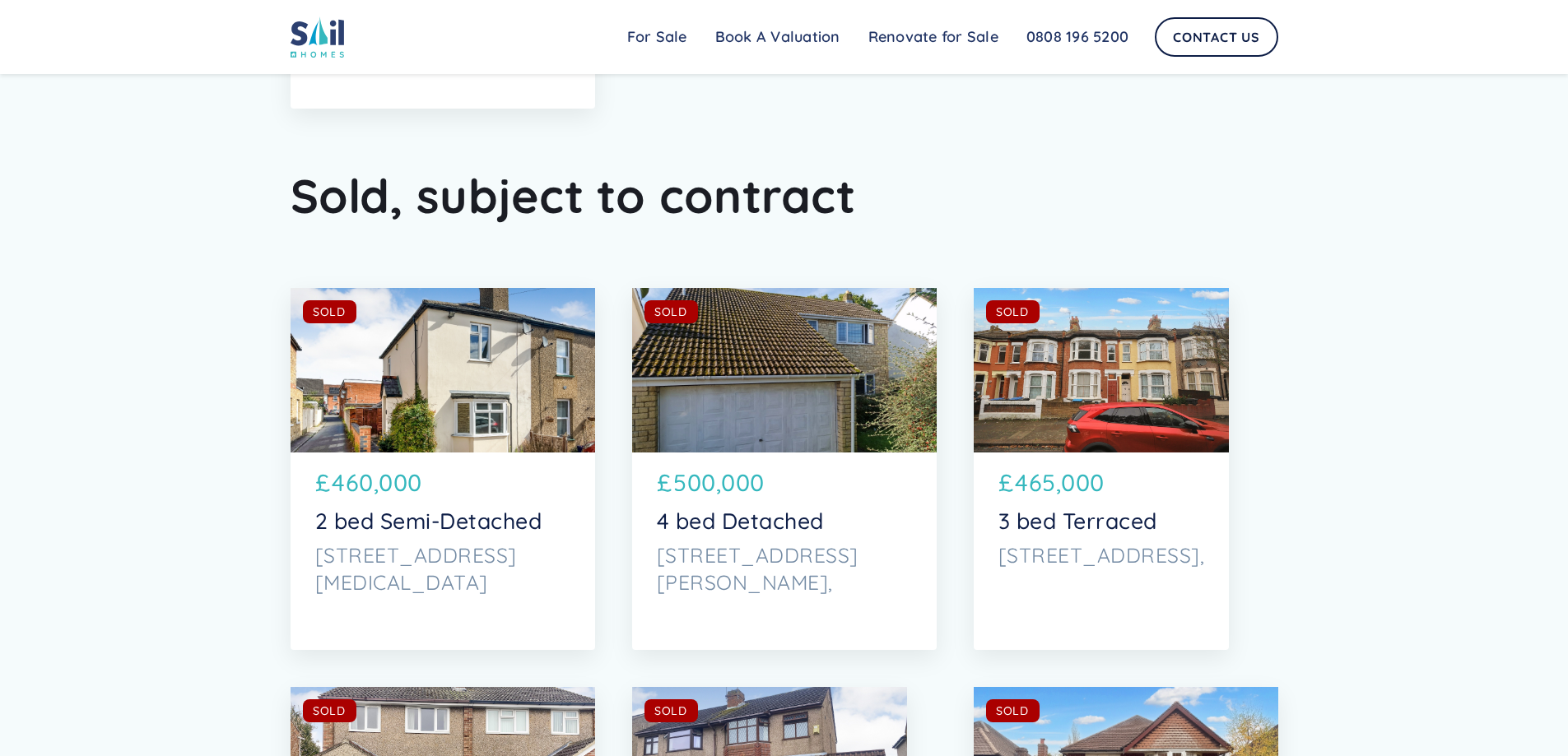
drag, startPoint x: 1580, startPoint y: 49, endPoint x: 1576, endPoint y: 627, distance: 578.0
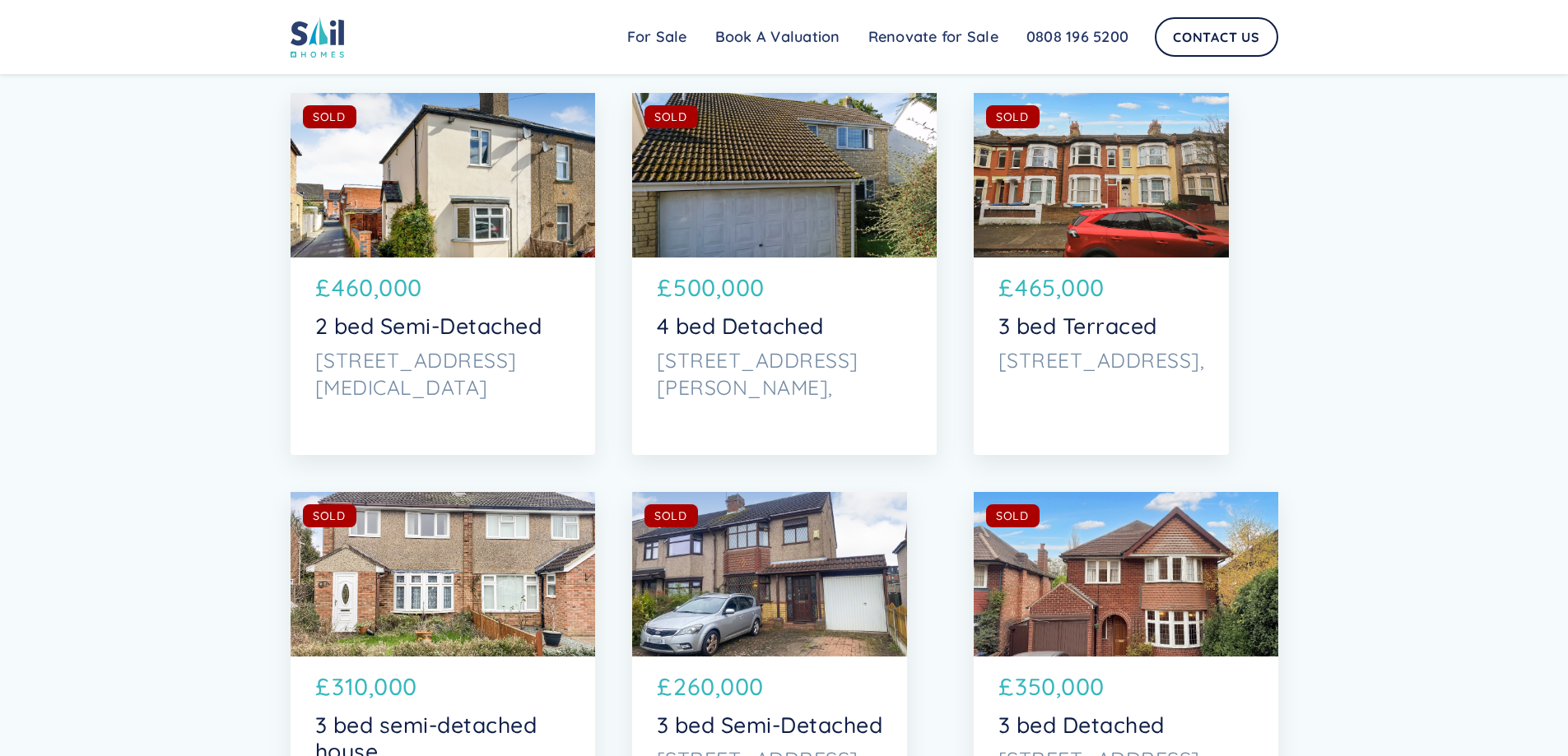
scroll to position [7981, 0]
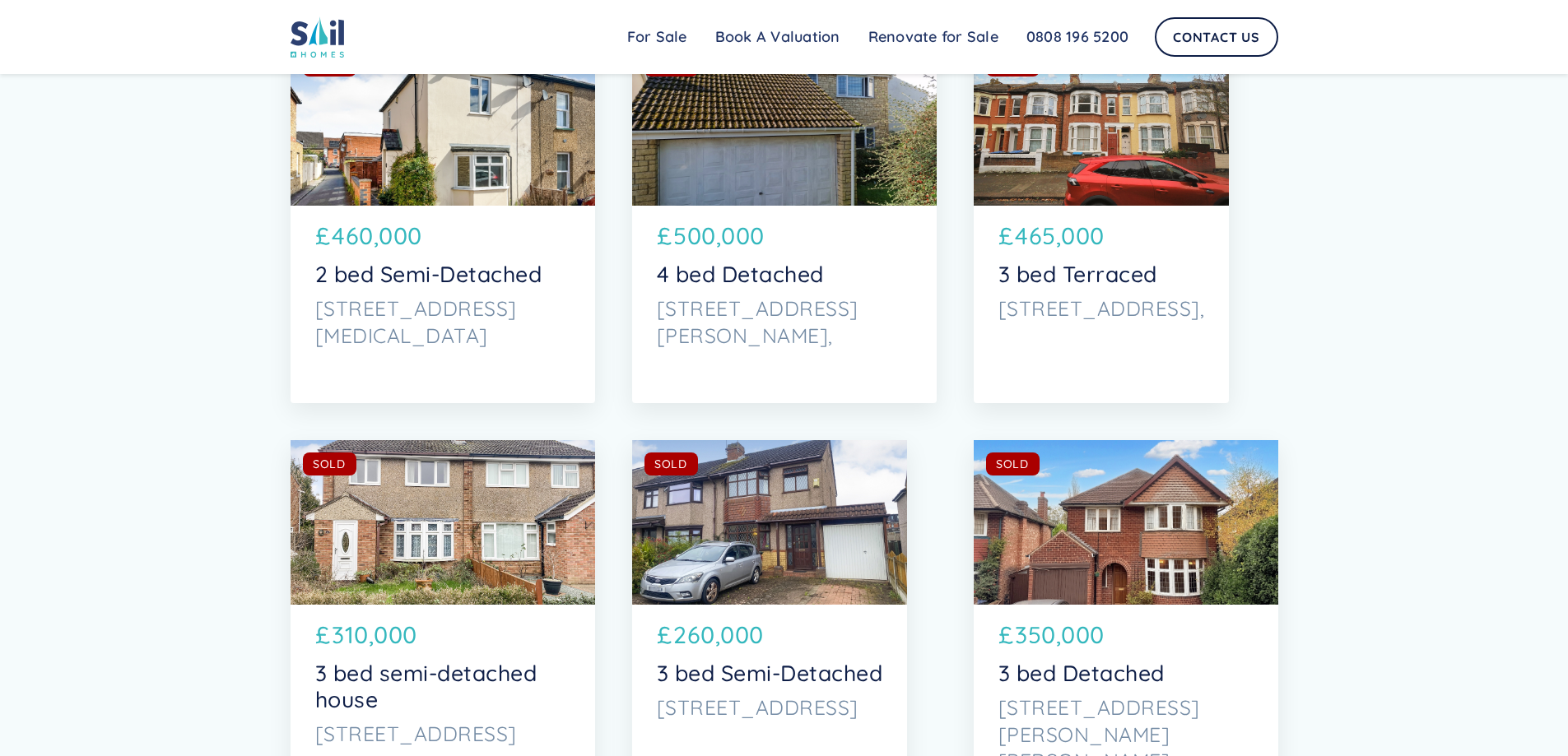
click at [1090, 145] on div "SOLD AVAILABLE" at bounding box center [1102, 124] width 256 height 164
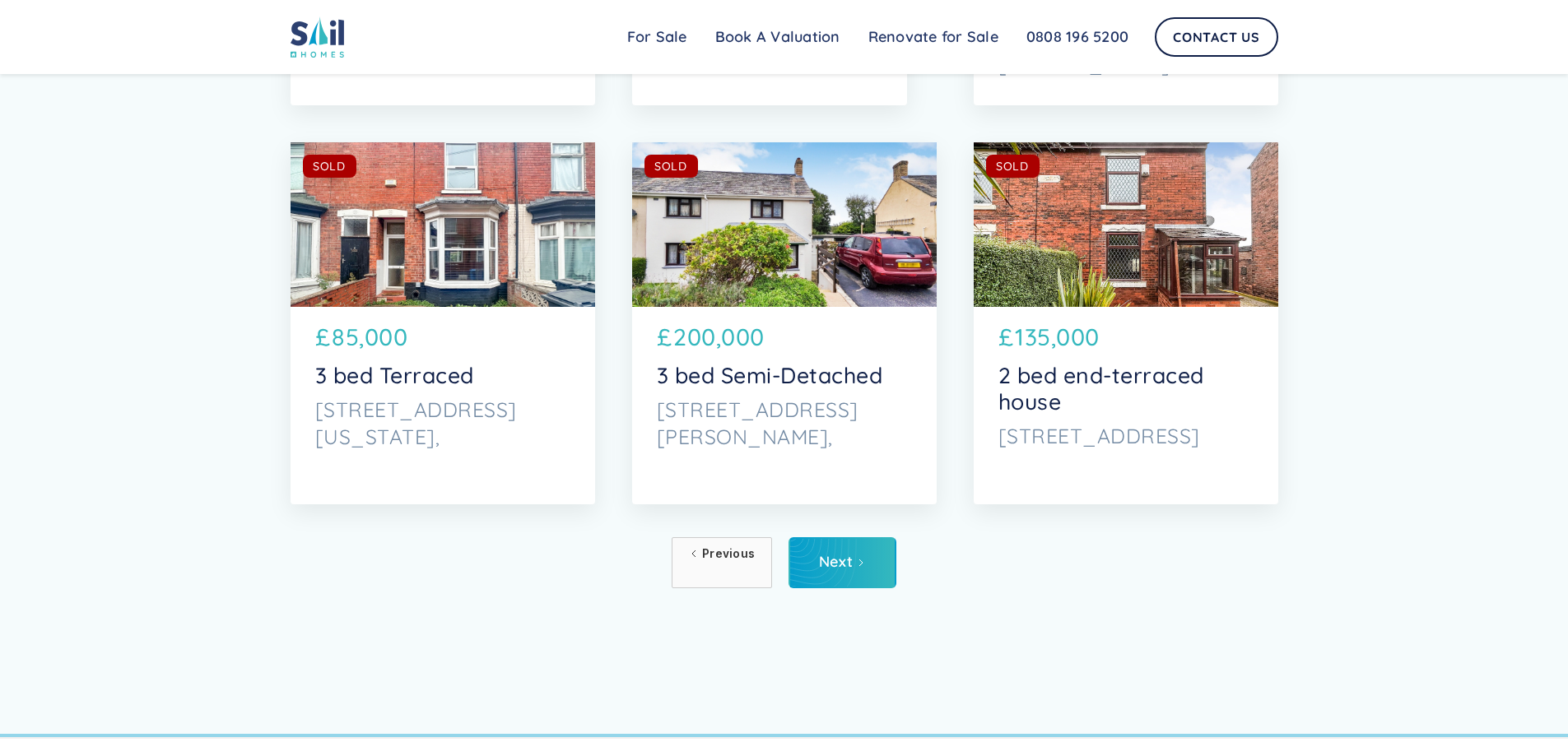
scroll to position [8721, 0]
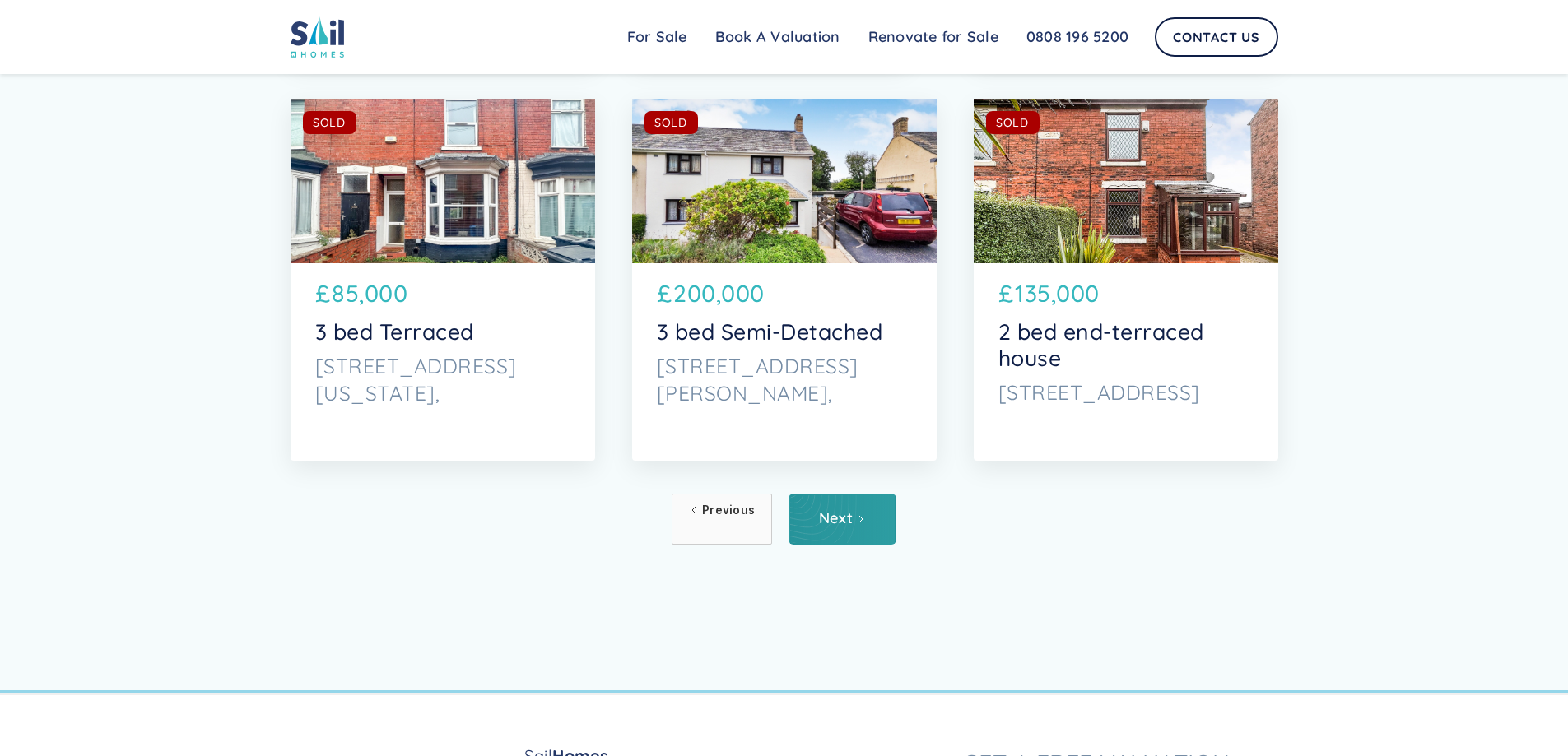
click at [858, 518] on icon "Next Page" at bounding box center [861, 519] width 10 height 10
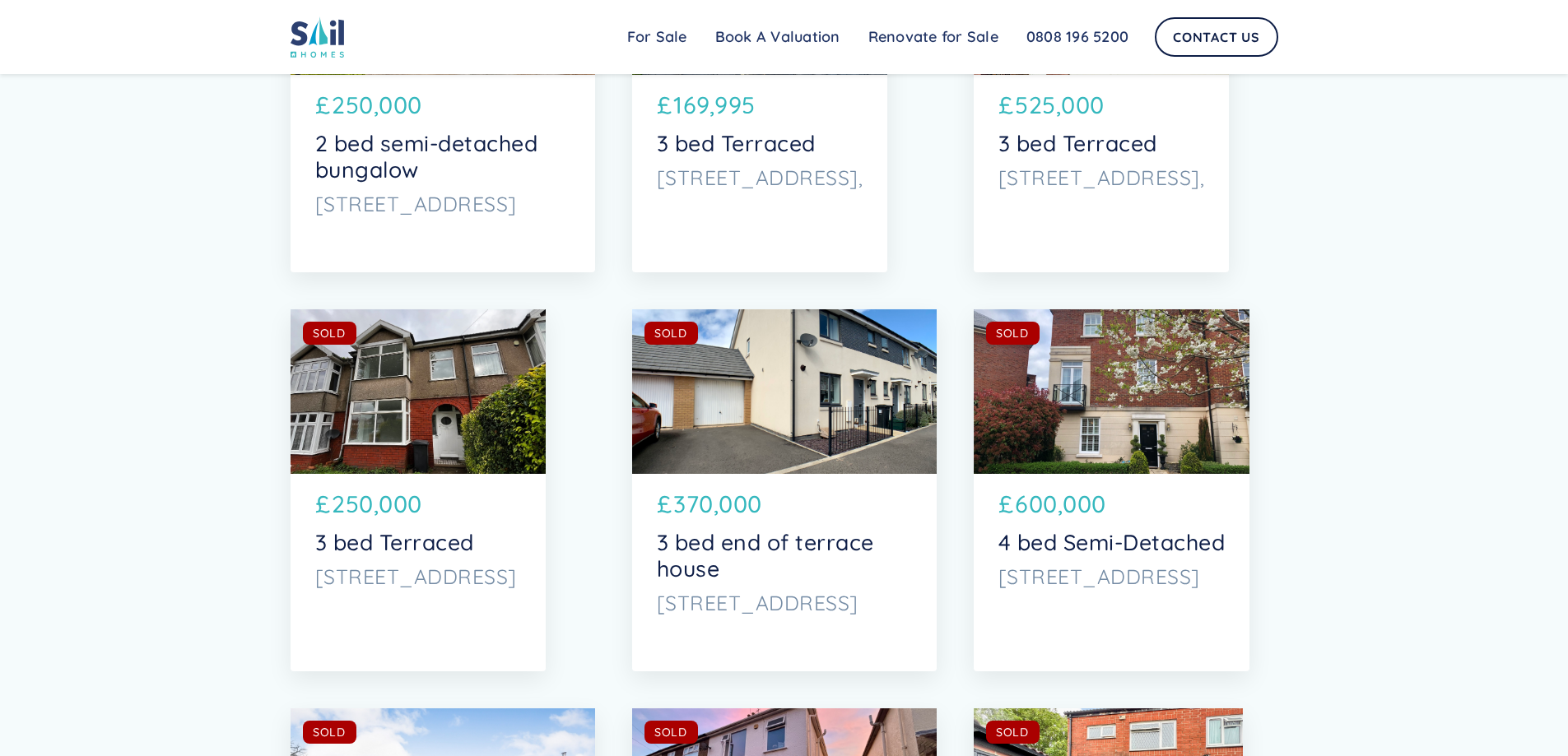
scroll to position [8161, 0]
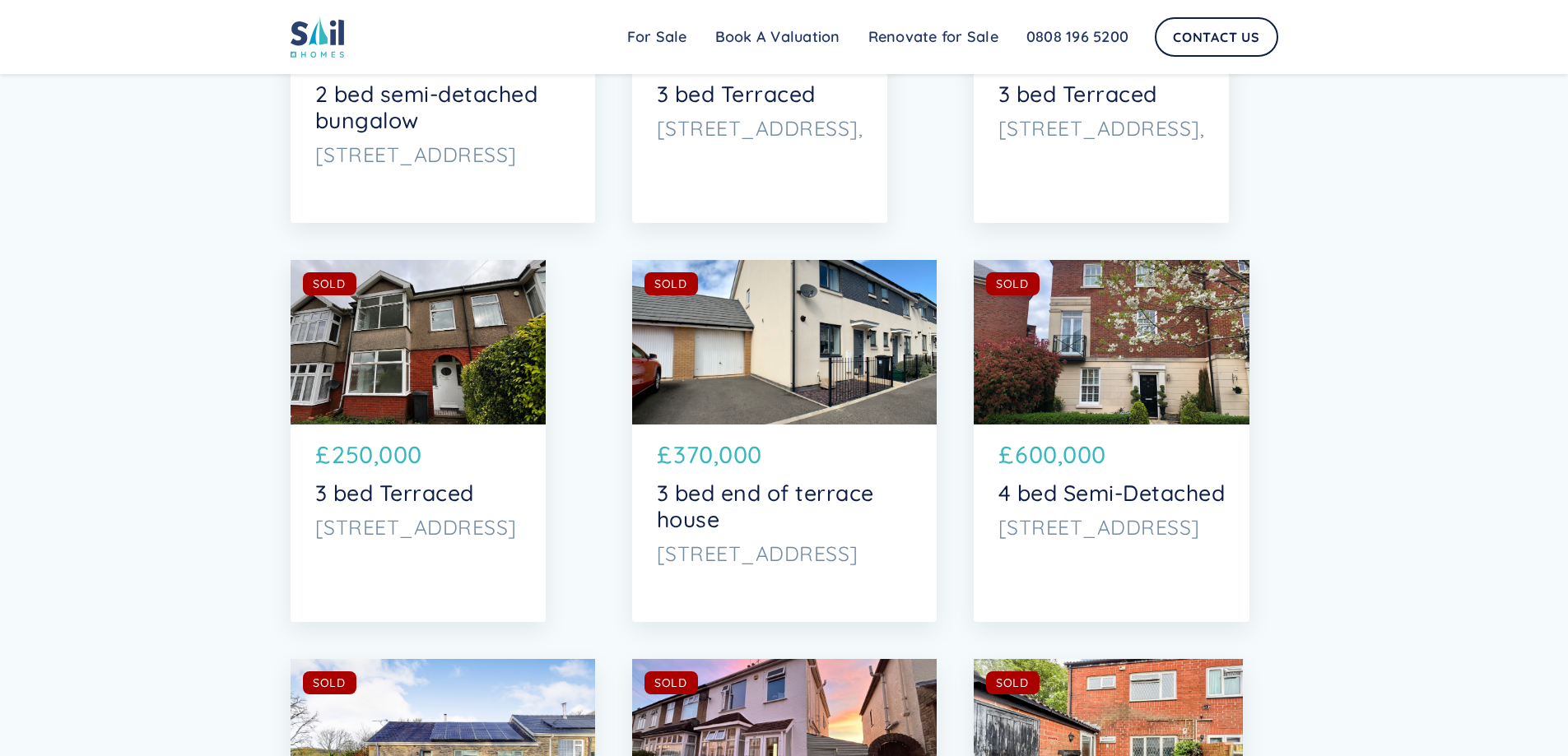
click at [469, 354] on div "SOLD AVAILABLE" at bounding box center [418, 342] width 255 height 164
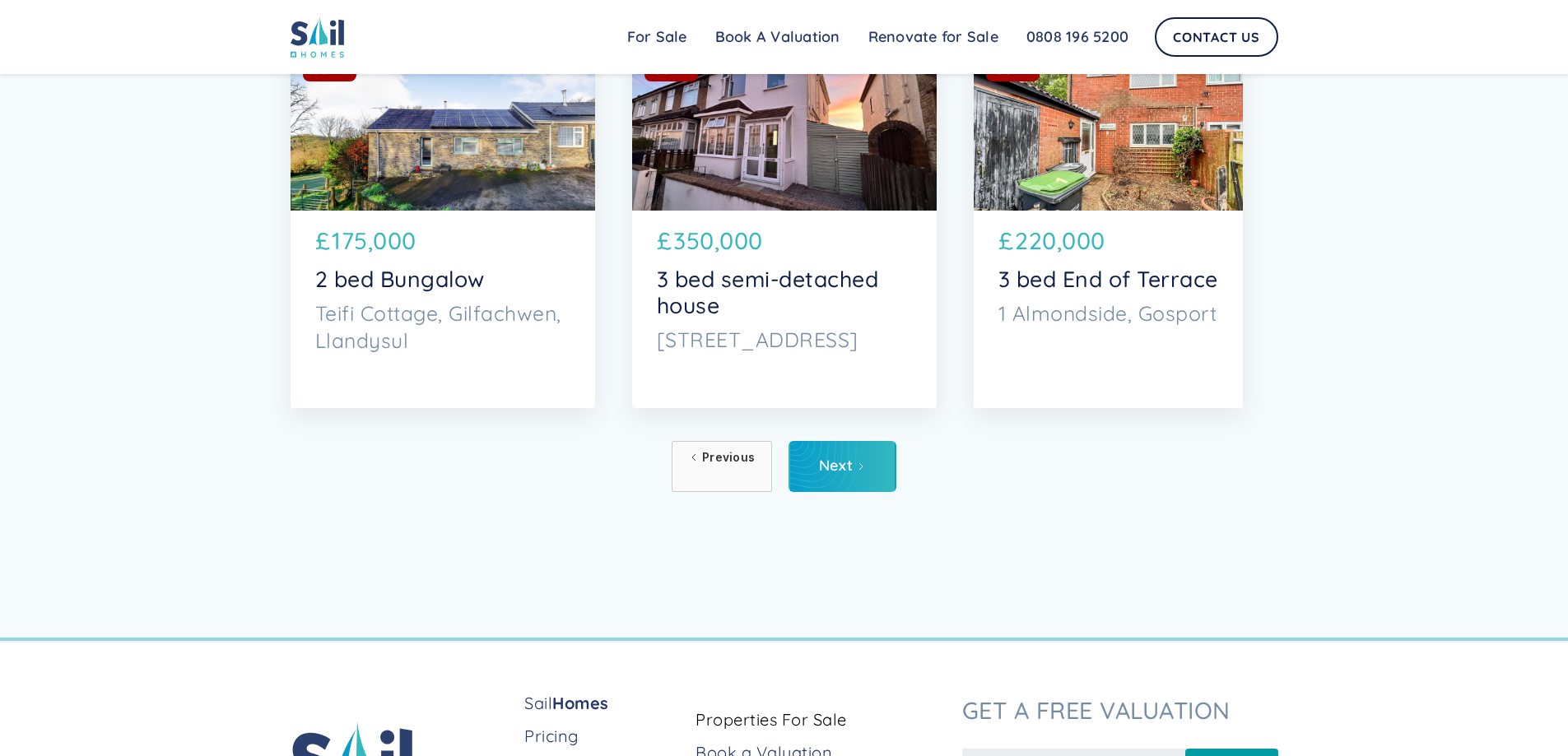
scroll to position [8819, 0]
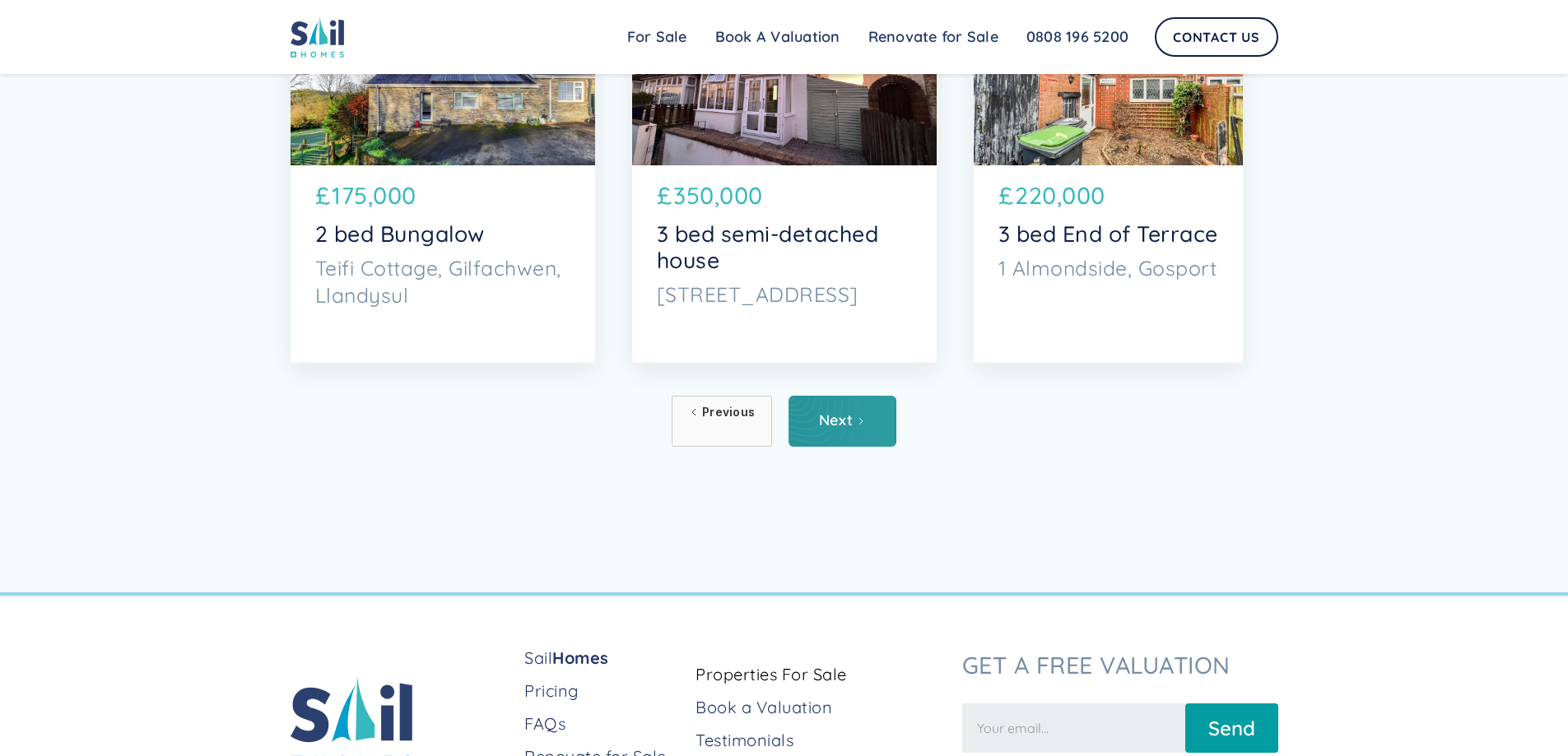
click at [840, 439] on link "Next" at bounding box center [843, 421] width 108 height 51
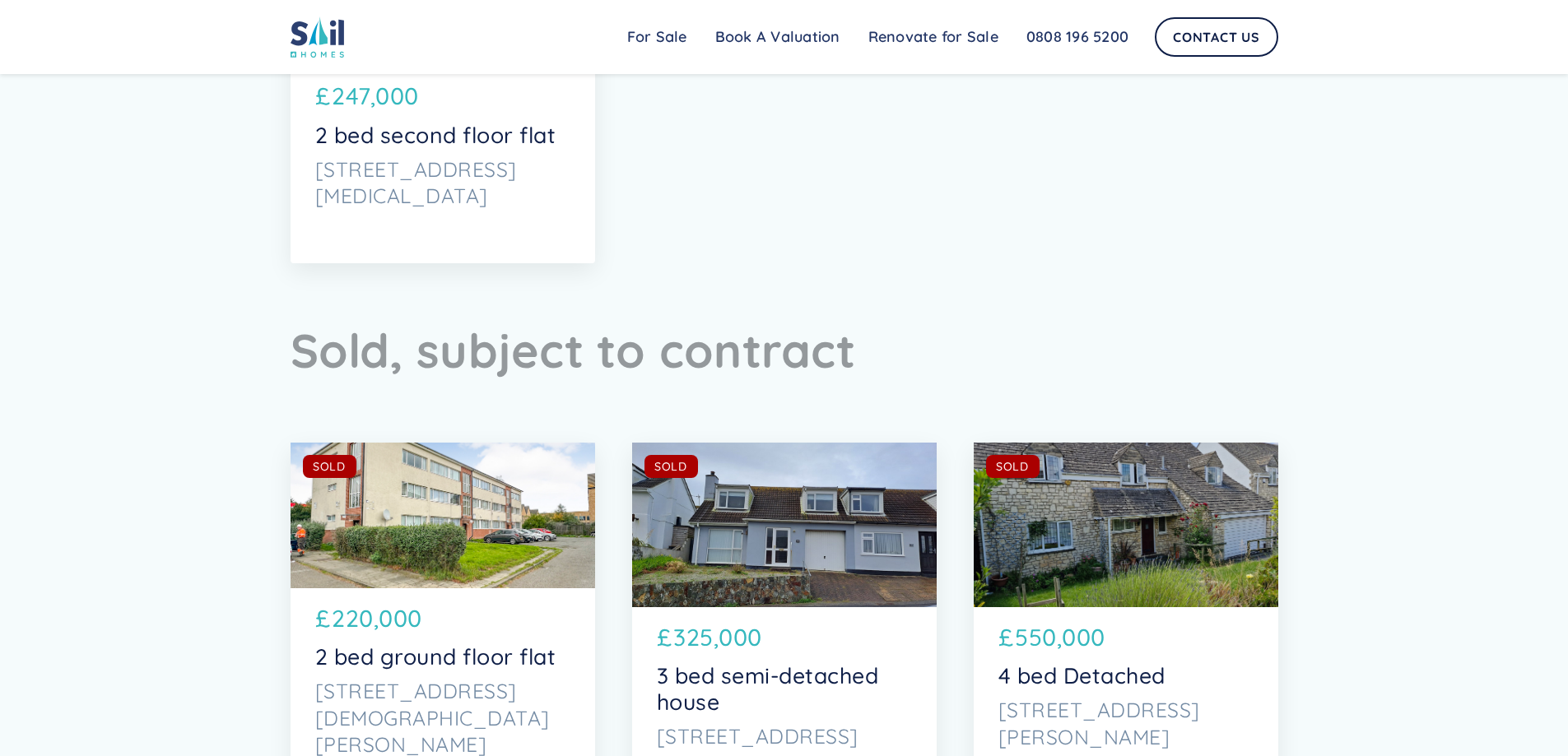
drag, startPoint x: 1580, startPoint y: 42, endPoint x: 1564, endPoint y: 608, distance: 566.2
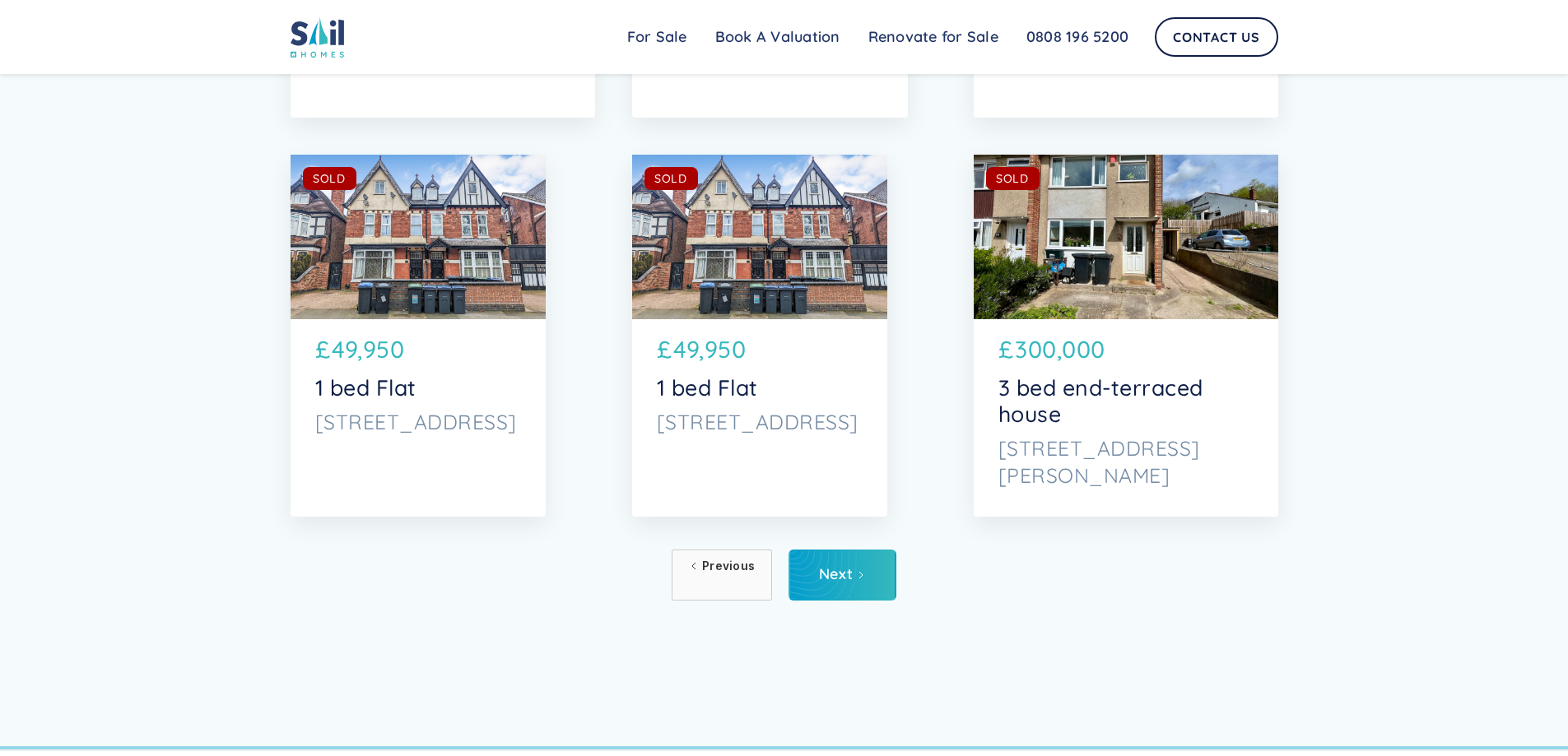
scroll to position [8731, 0]
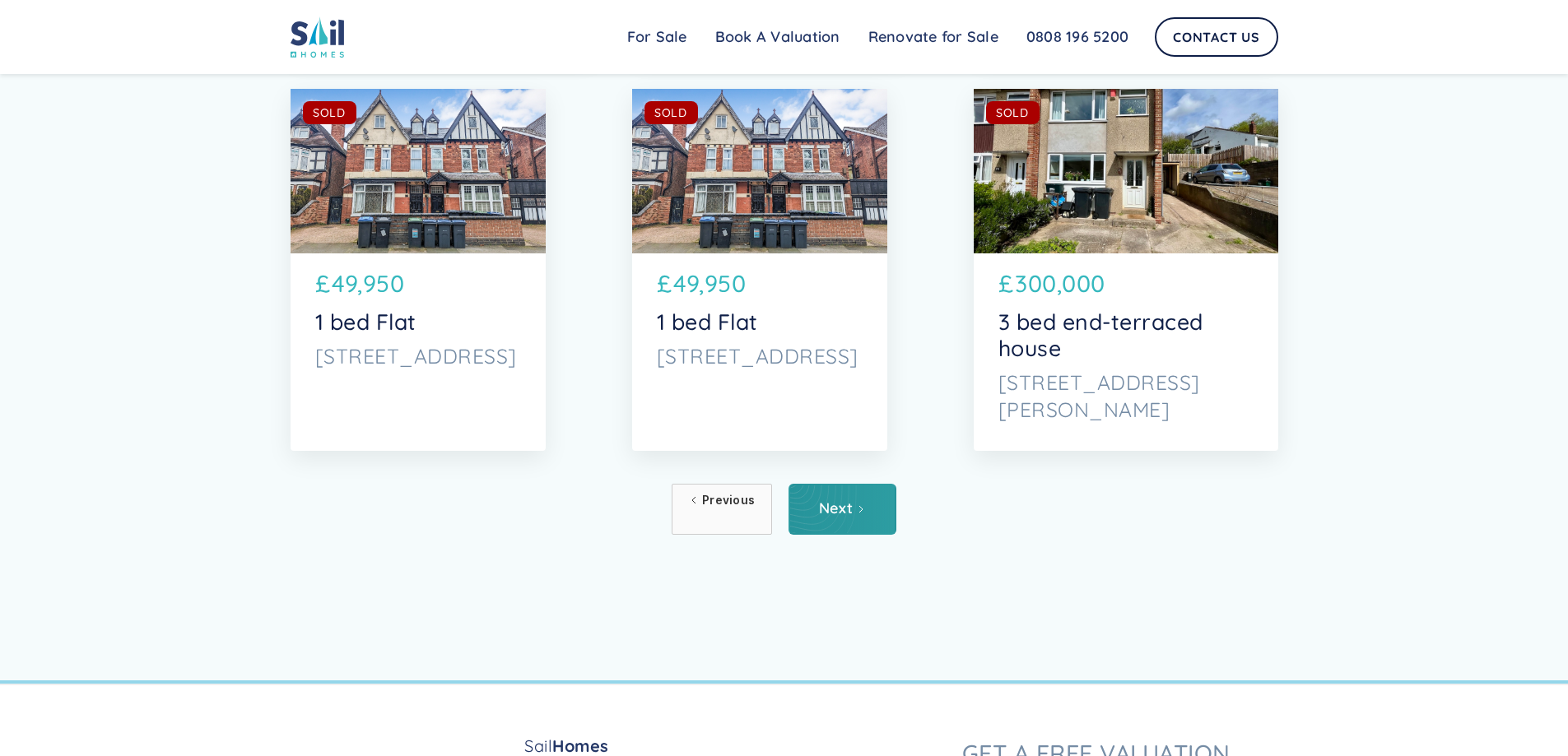
click at [860, 511] on icon "Next Page" at bounding box center [861, 510] width 3 height 7
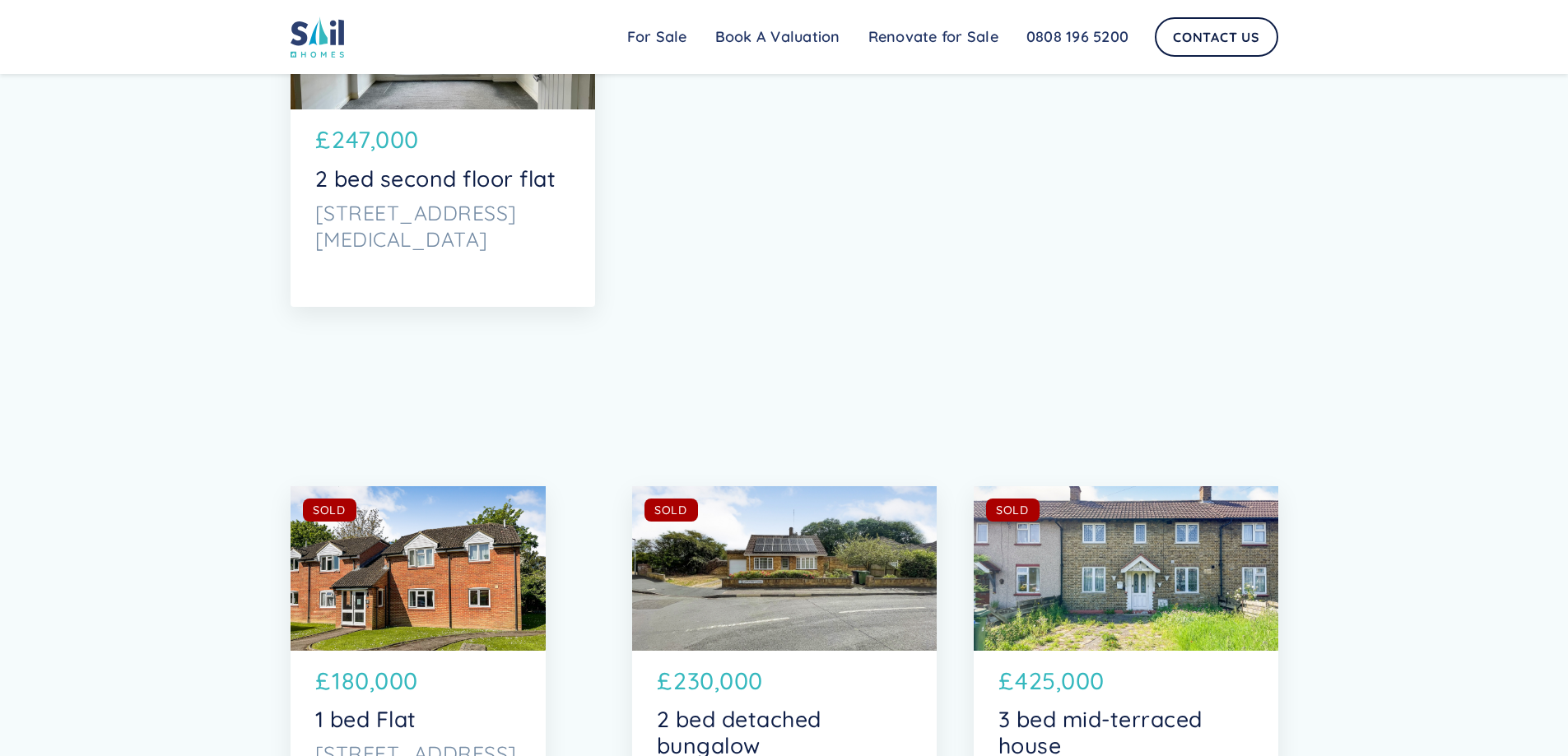
drag, startPoint x: 1580, startPoint y: 37, endPoint x: 1572, endPoint y: 602, distance: 565.1
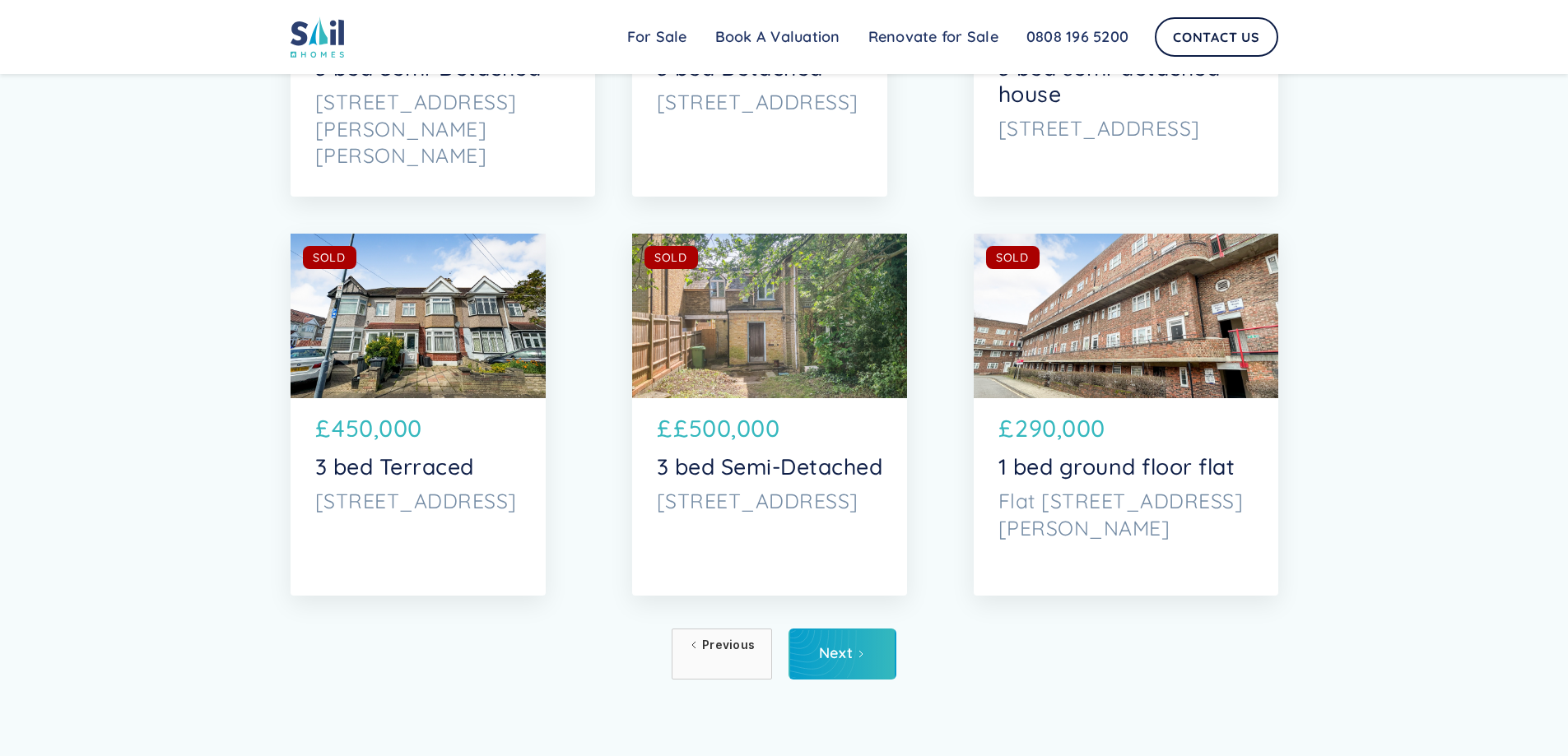
scroll to position [8626, 0]
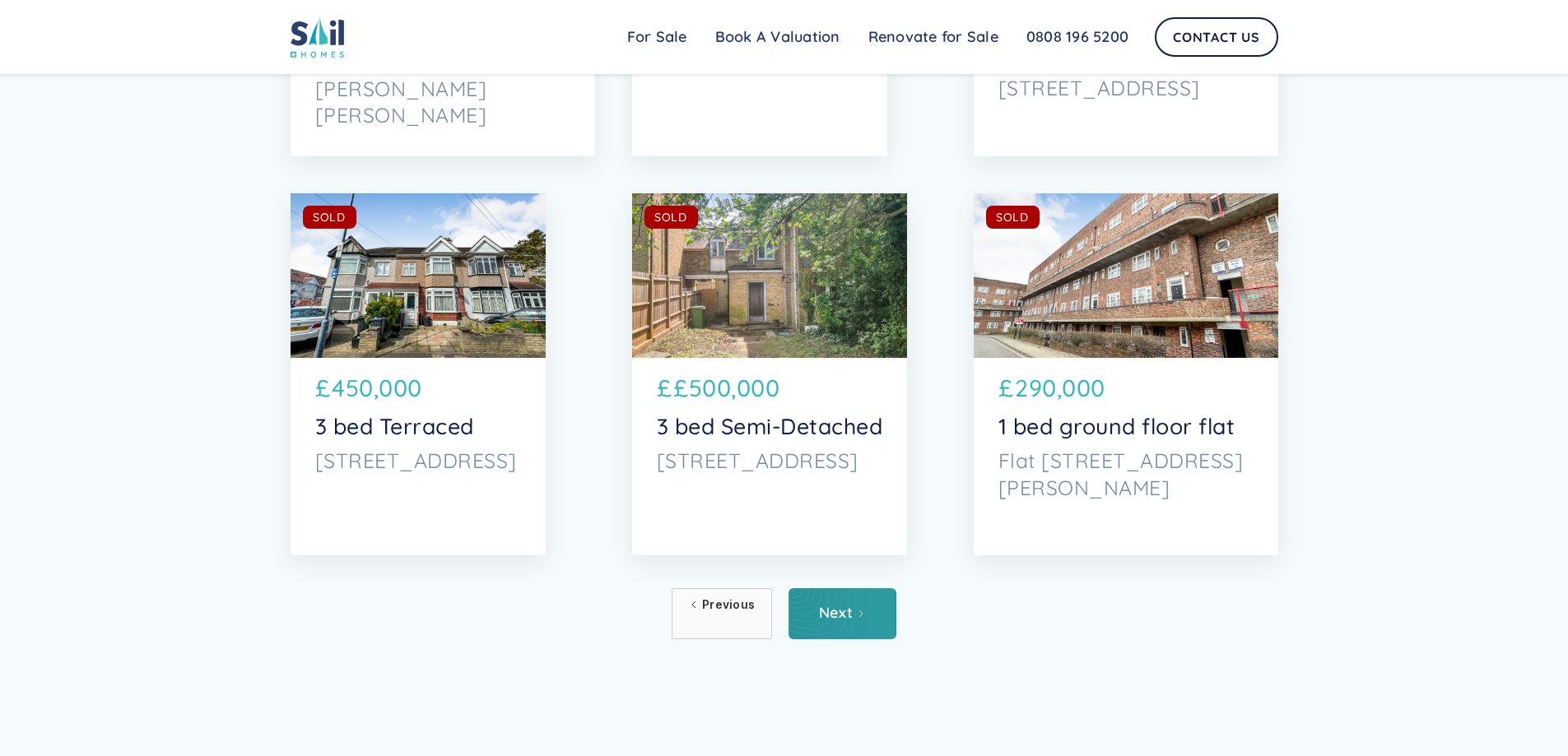
click at [841, 611] on div "Next" at bounding box center [836, 613] width 34 height 17
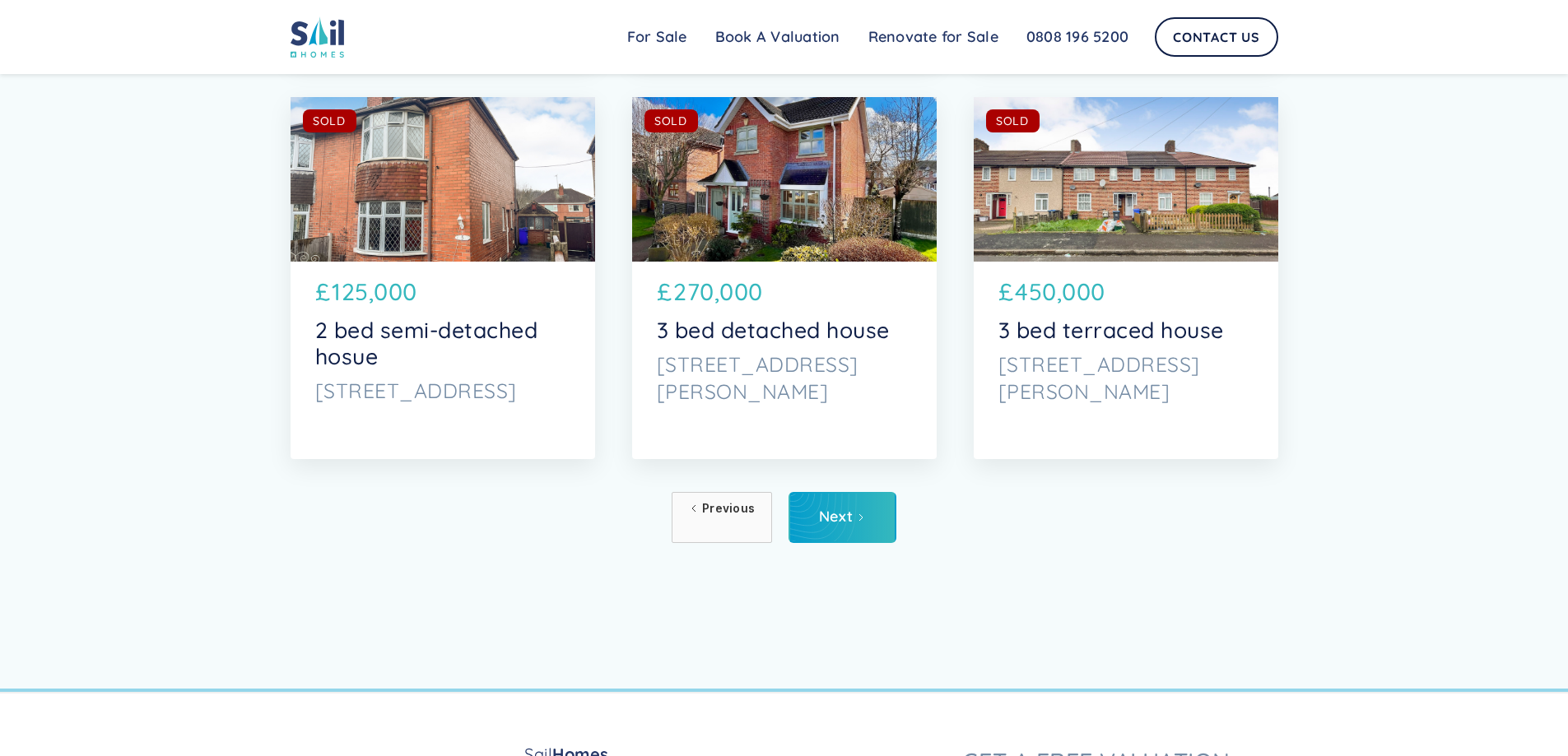
scroll to position [8840, 0]
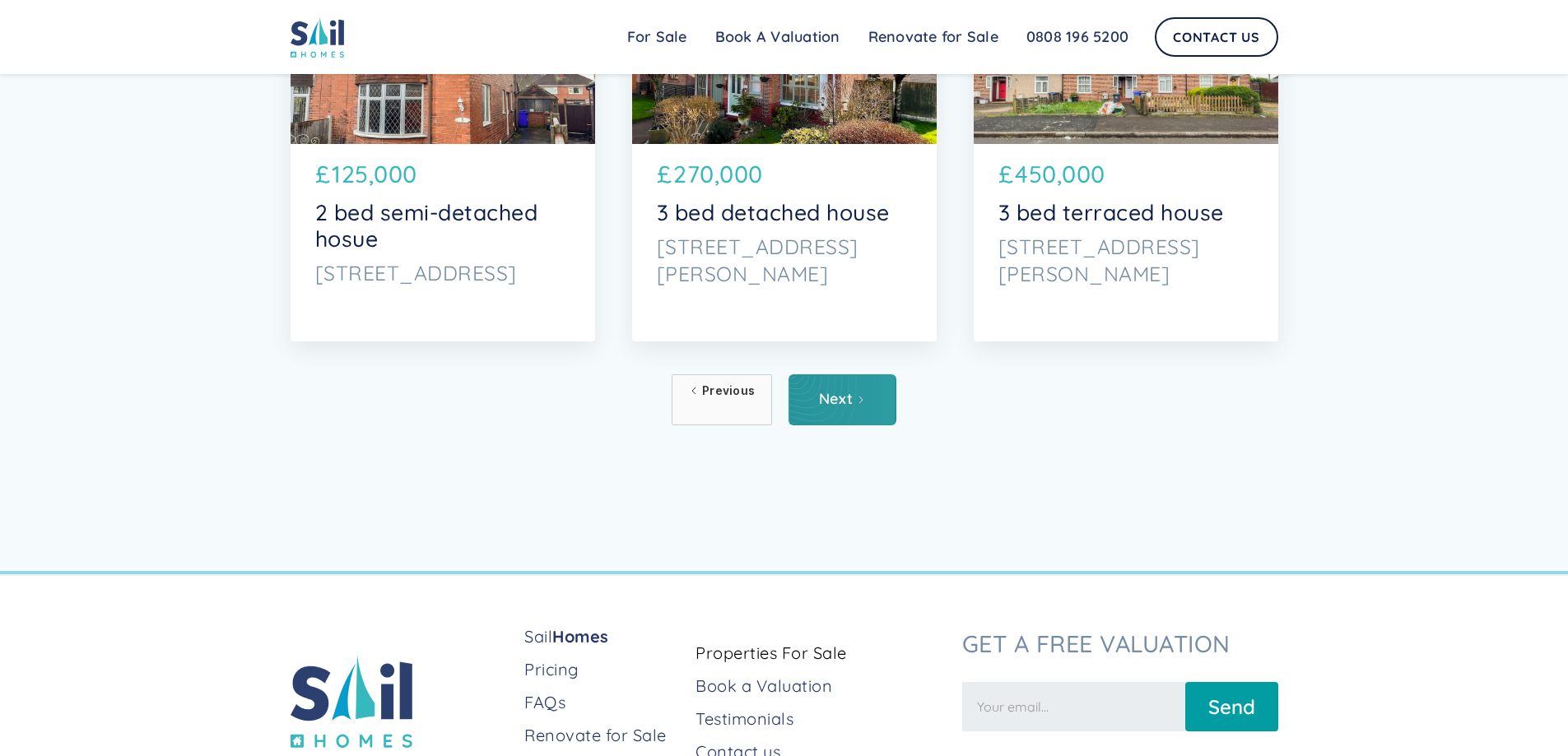
click at [847, 407] on div "Next" at bounding box center [836, 399] width 34 height 17
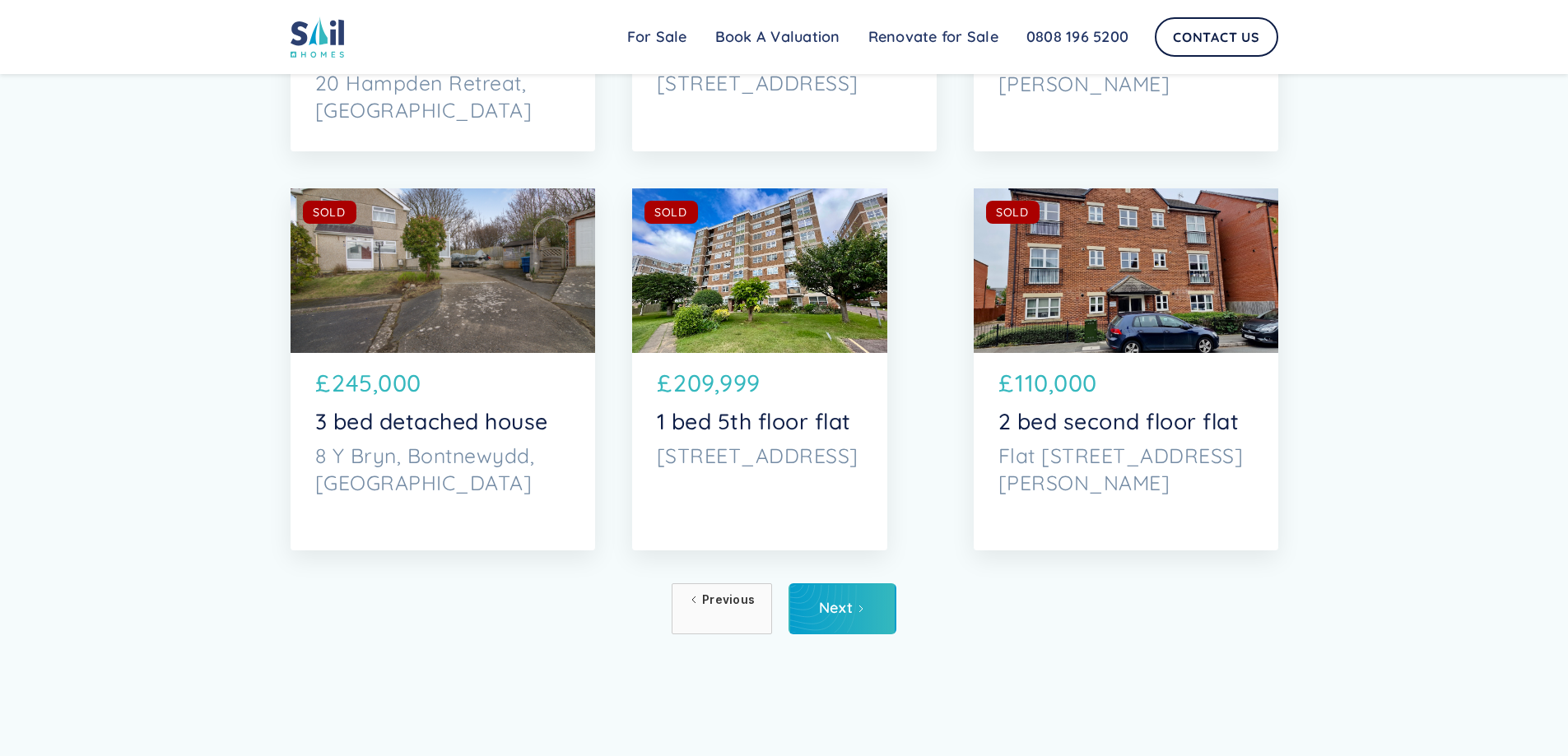
scroll to position [8639, 0]
